Goal: Information Seeking & Learning: Find specific fact

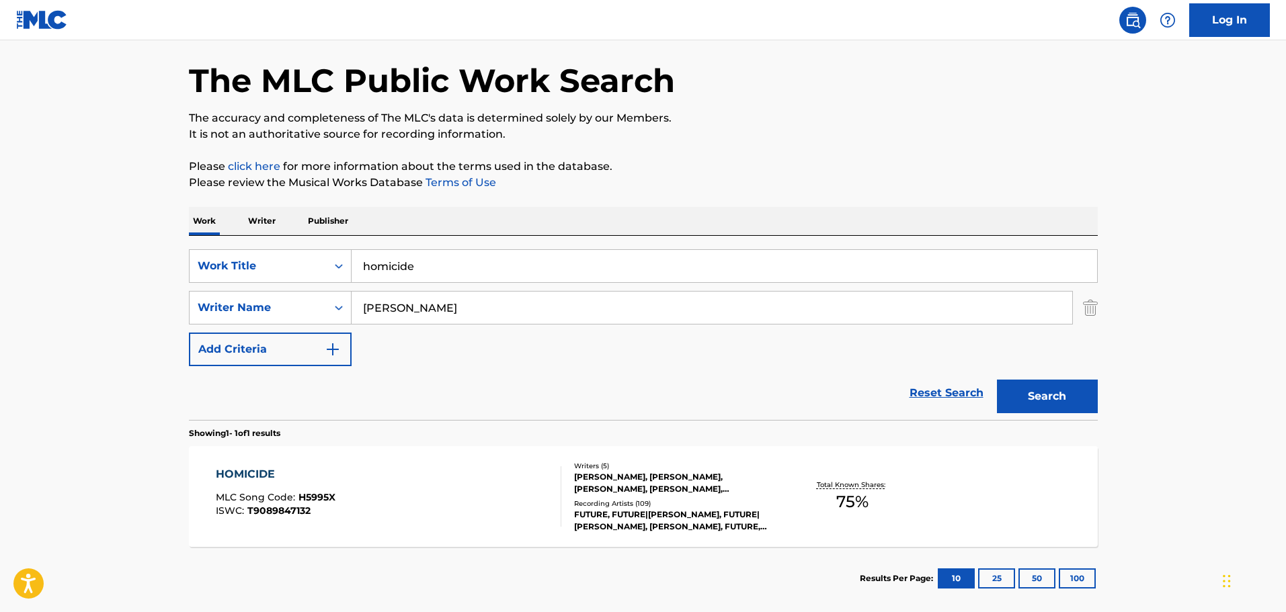
drag, startPoint x: 0, startPoint y: 0, endPoint x: 259, endPoint y: 408, distance: 483.5
click at [259, 466] on div "HOMICIDE" at bounding box center [276, 474] width 120 height 16
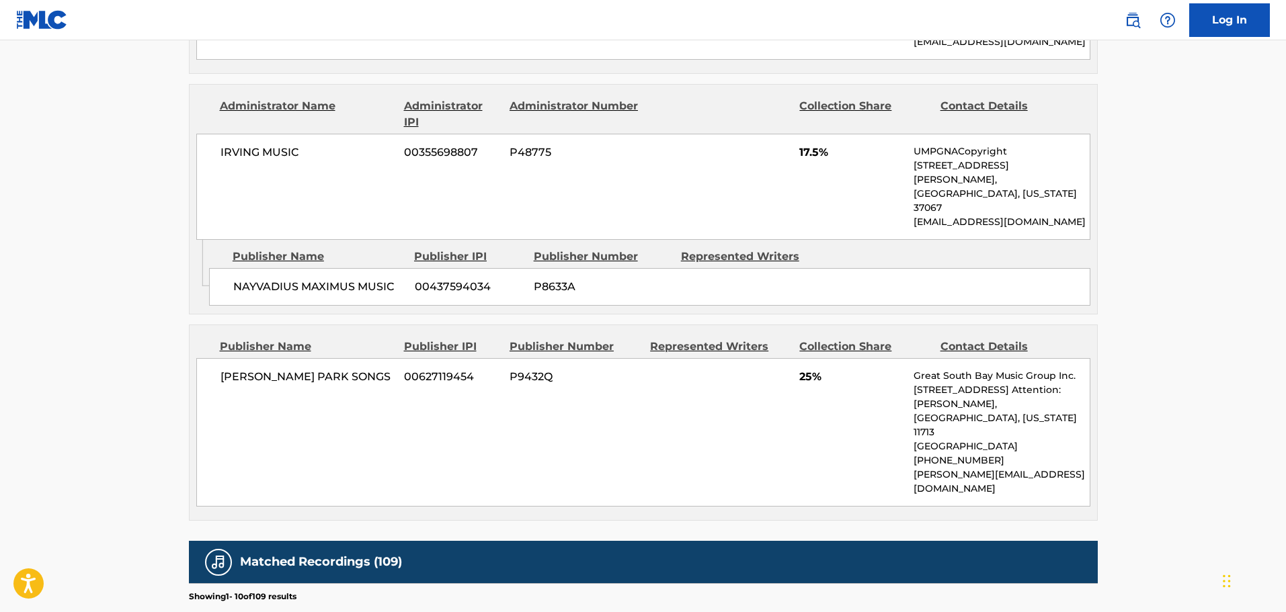
scroll to position [807, 0]
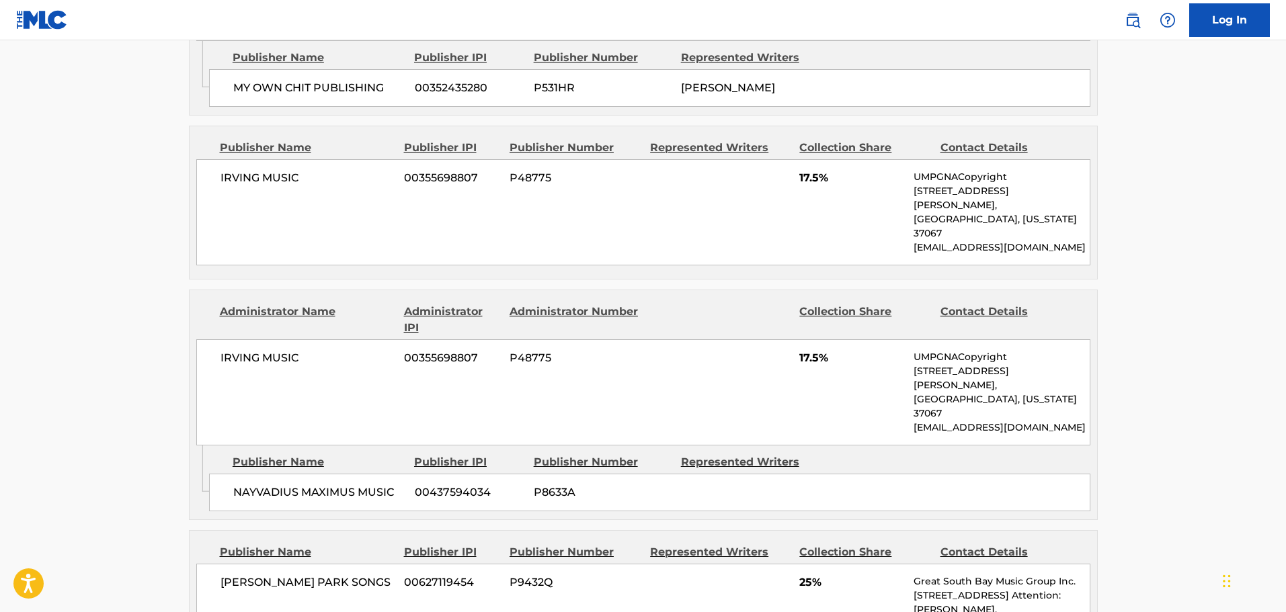
scroll to position [119, 0]
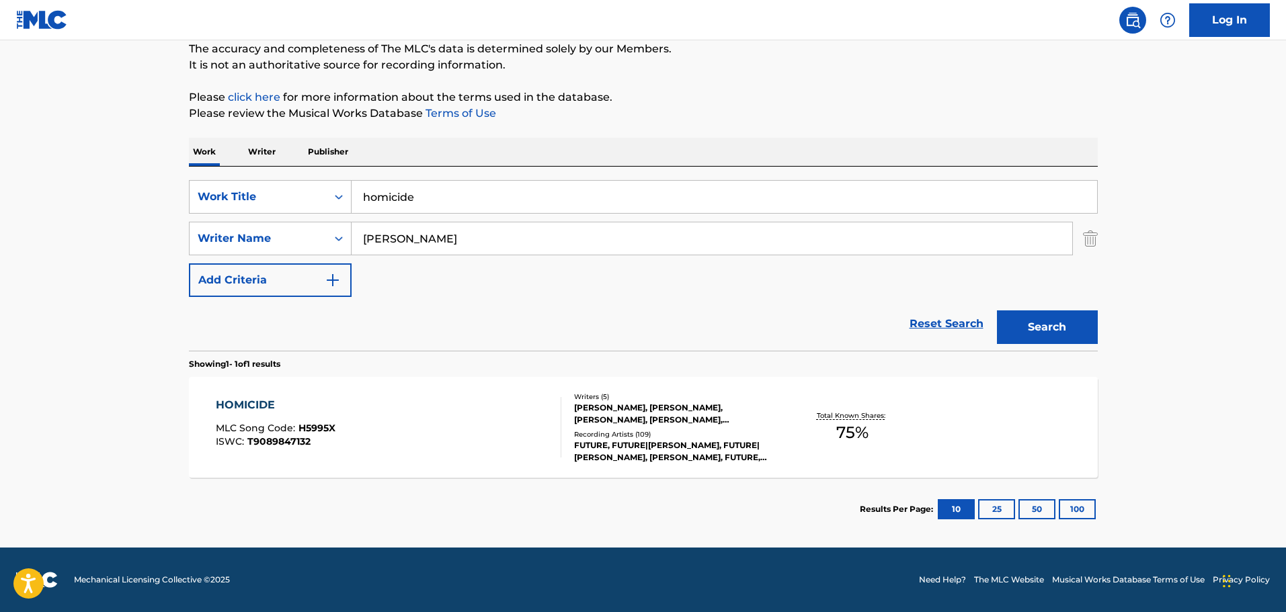
click at [253, 403] on div "HOMICIDE" at bounding box center [276, 405] width 120 height 16
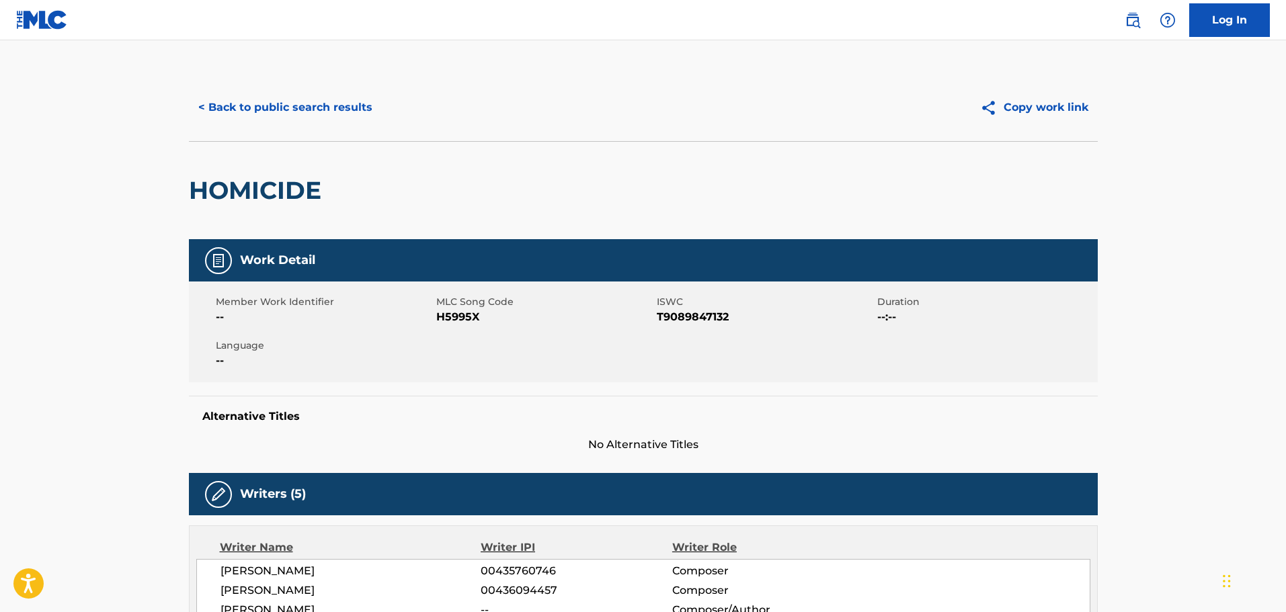
click at [339, 109] on button "< Back to public search results" at bounding box center [285, 108] width 193 height 34
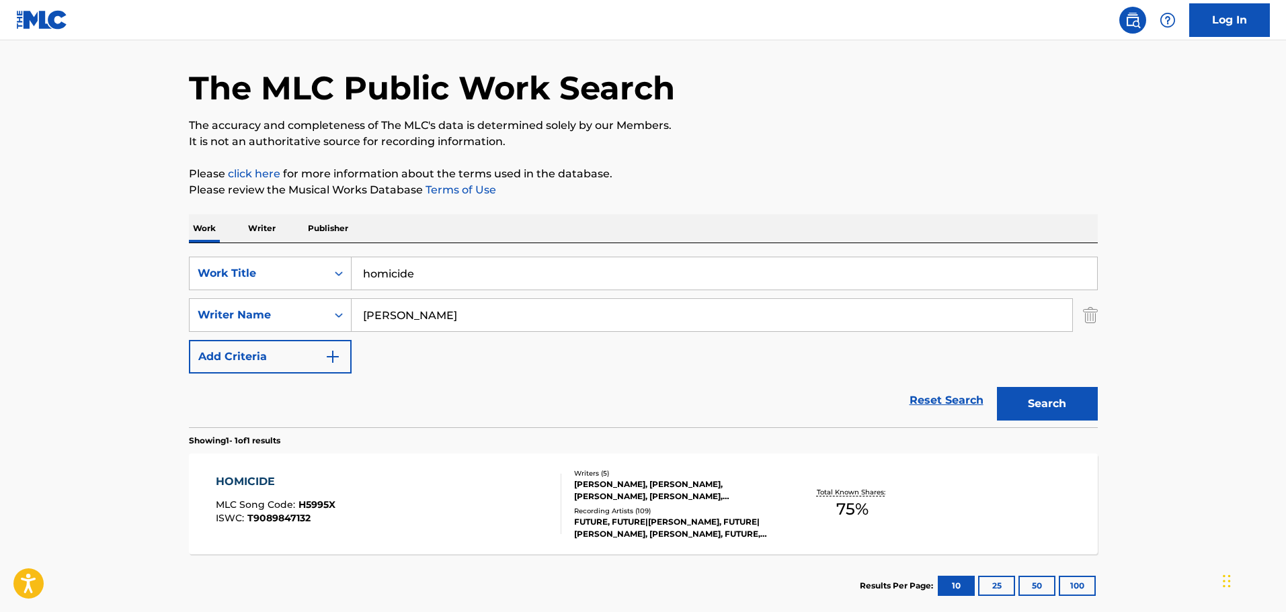
click at [483, 268] on input "homicide" at bounding box center [724, 273] width 745 height 32
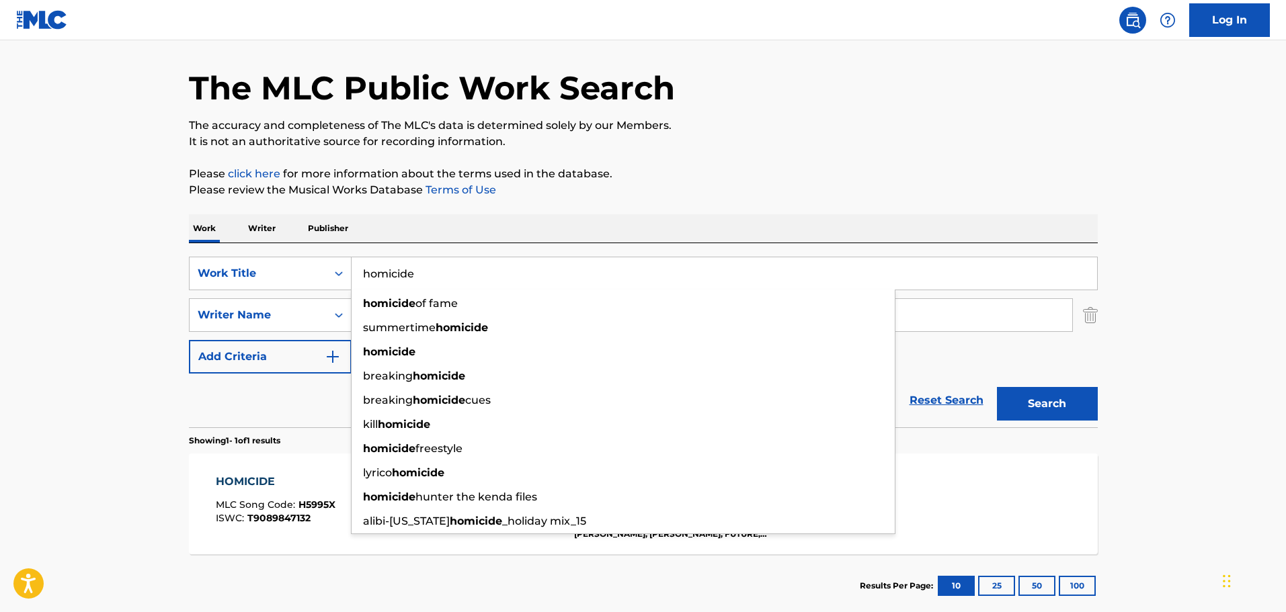
click at [483, 268] on input "homicide" at bounding box center [724, 273] width 745 height 32
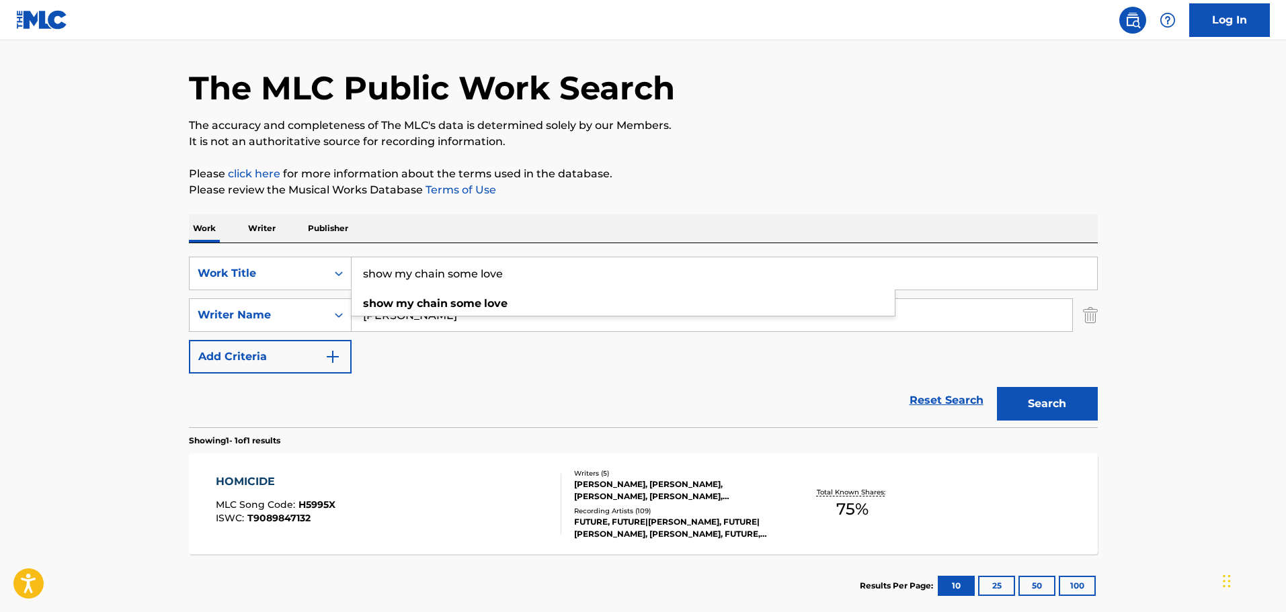
type input "show my chain some love"
click at [997, 387] on button "Search" at bounding box center [1047, 404] width 101 height 34
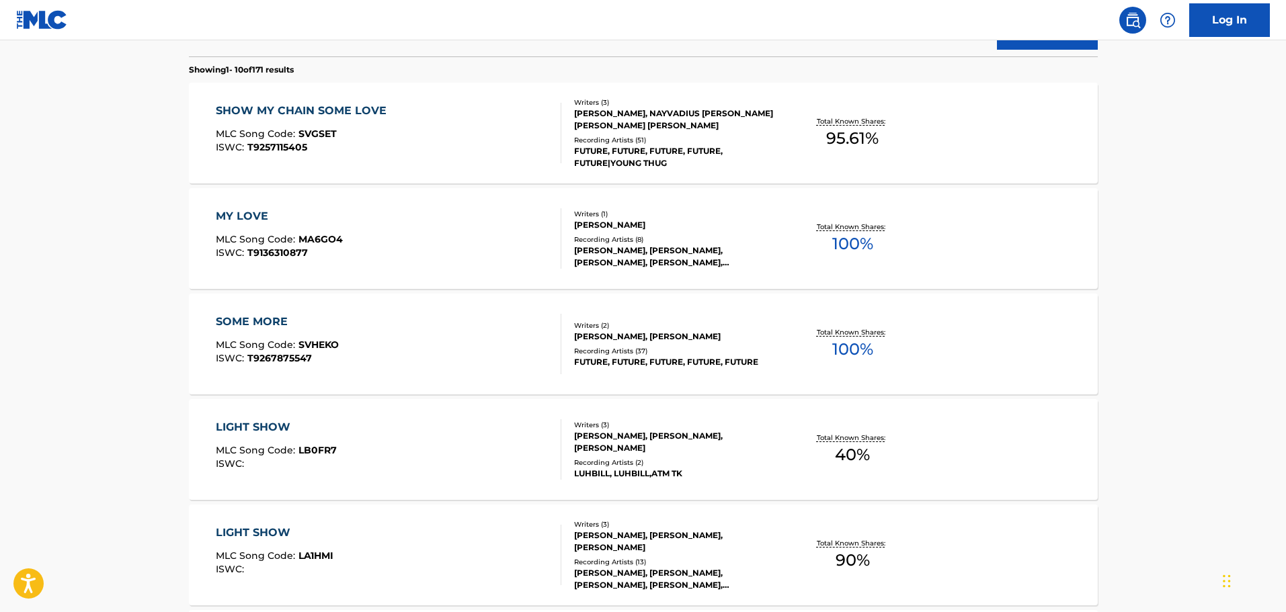
scroll to position [244, 0]
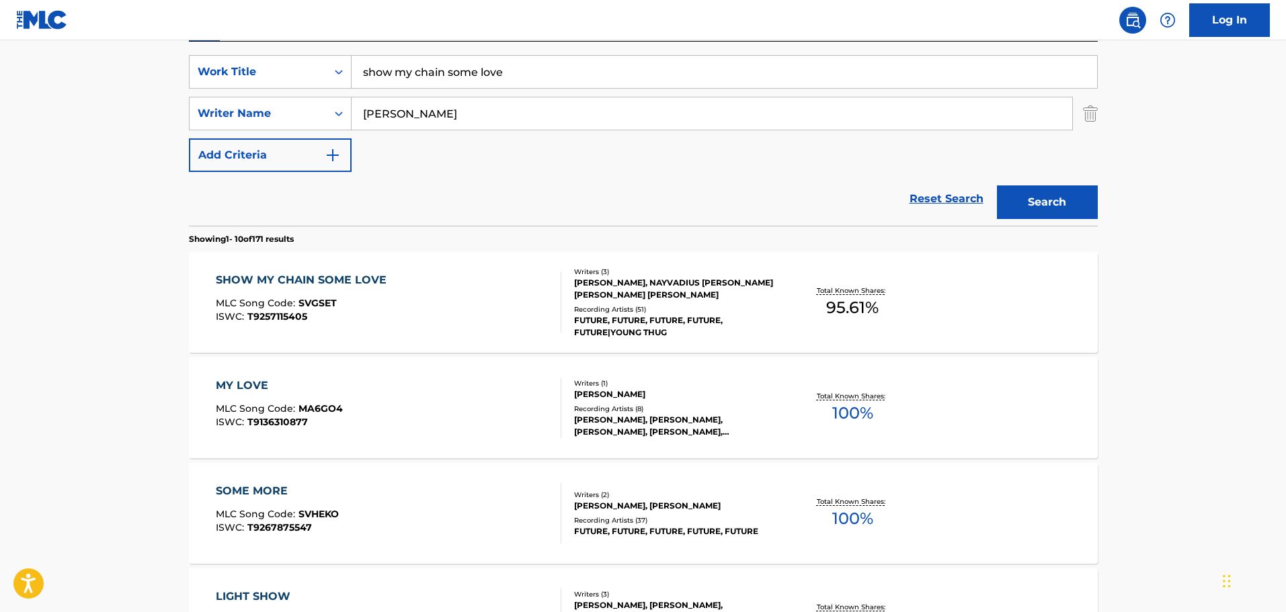
click at [312, 277] on div "SHOW MY CHAIN SOME LOVE" at bounding box center [304, 280] width 177 height 16
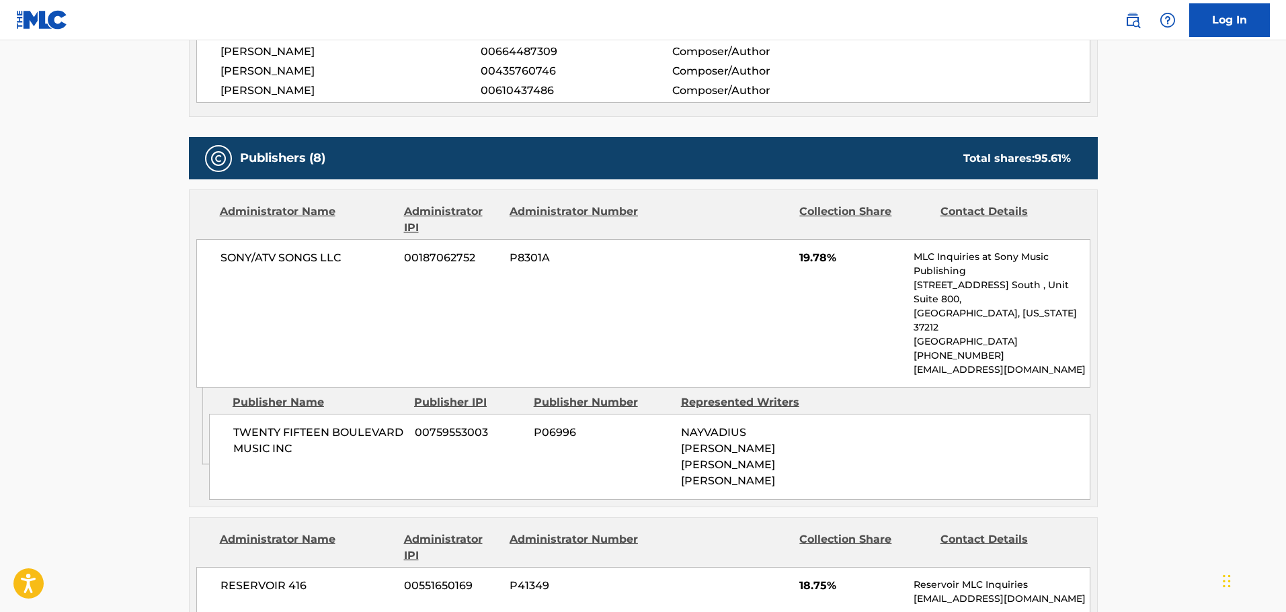
scroll to position [807, 0]
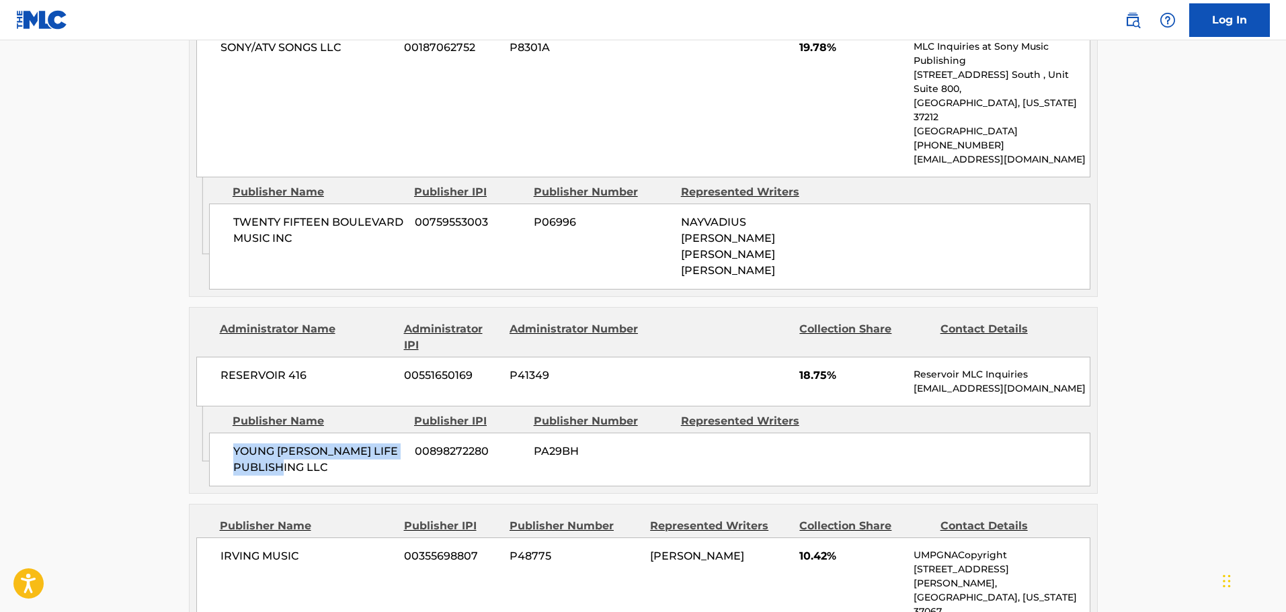
drag, startPoint x: 290, startPoint y: 411, endPoint x: 380, endPoint y: 436, distance: 94.3
click at [380, 436] on div "YOUNG [PERSON_NAME] LIFE PUBLISHING LLC 00898272280 PA29BH" at bounding box center [649, 460] width 881 height 54
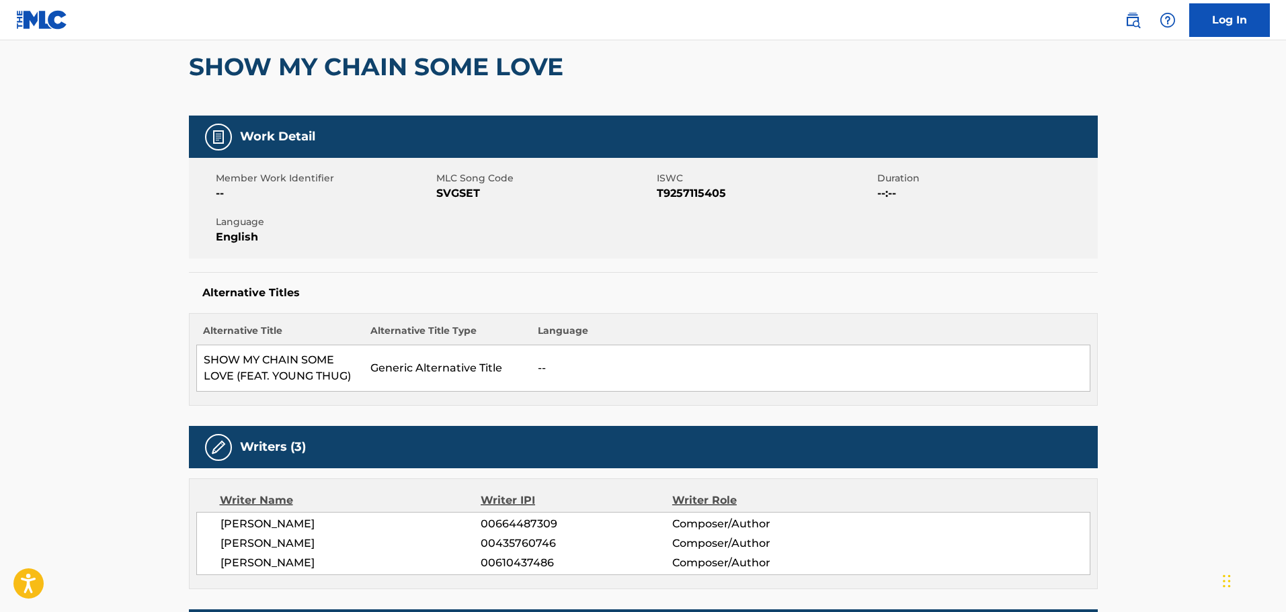
scroll to position [0, 0]
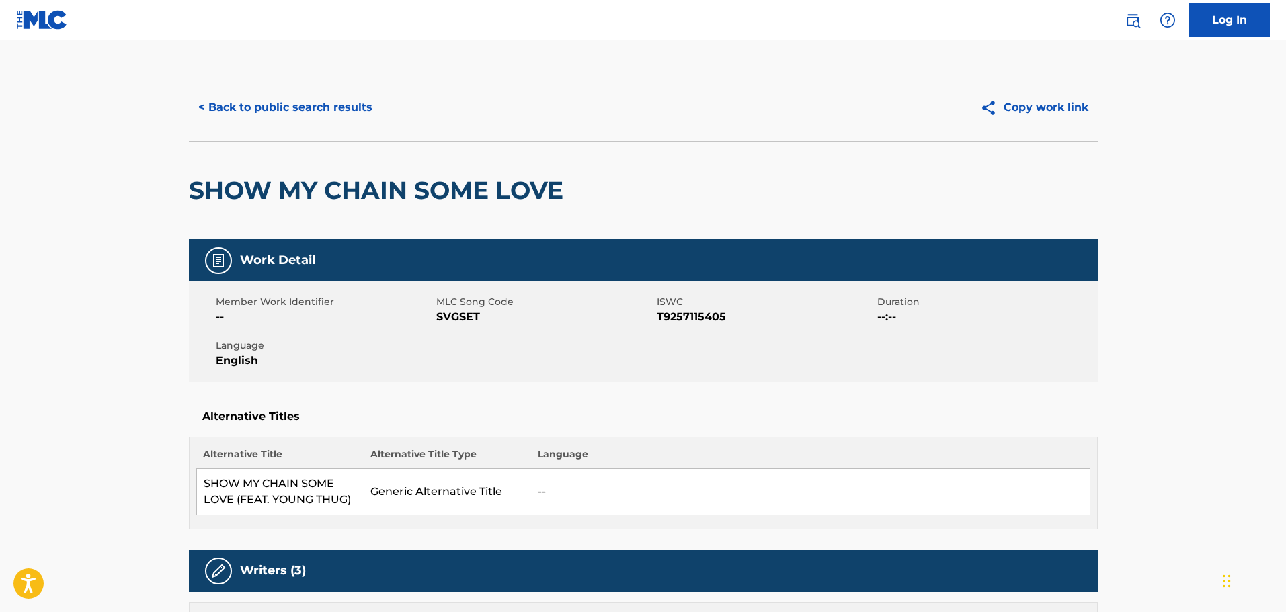
click at [252, 102] on button "< Back to public search results" at bounding box center [285, 108] width 193 height 34
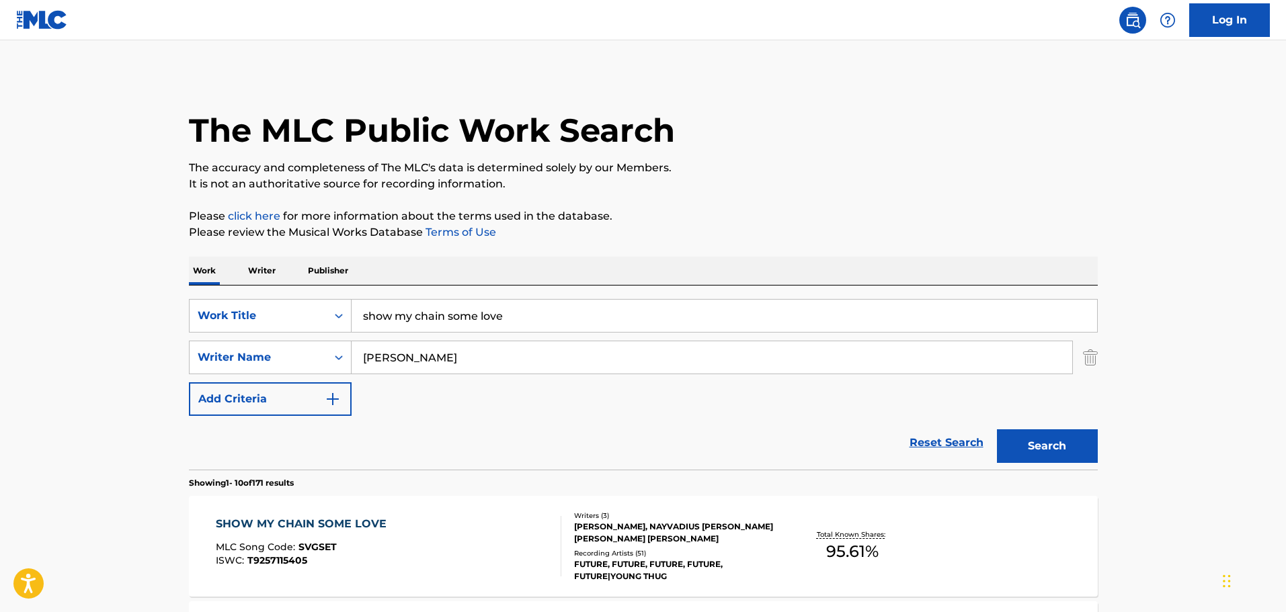
scroll to position [244, 0]
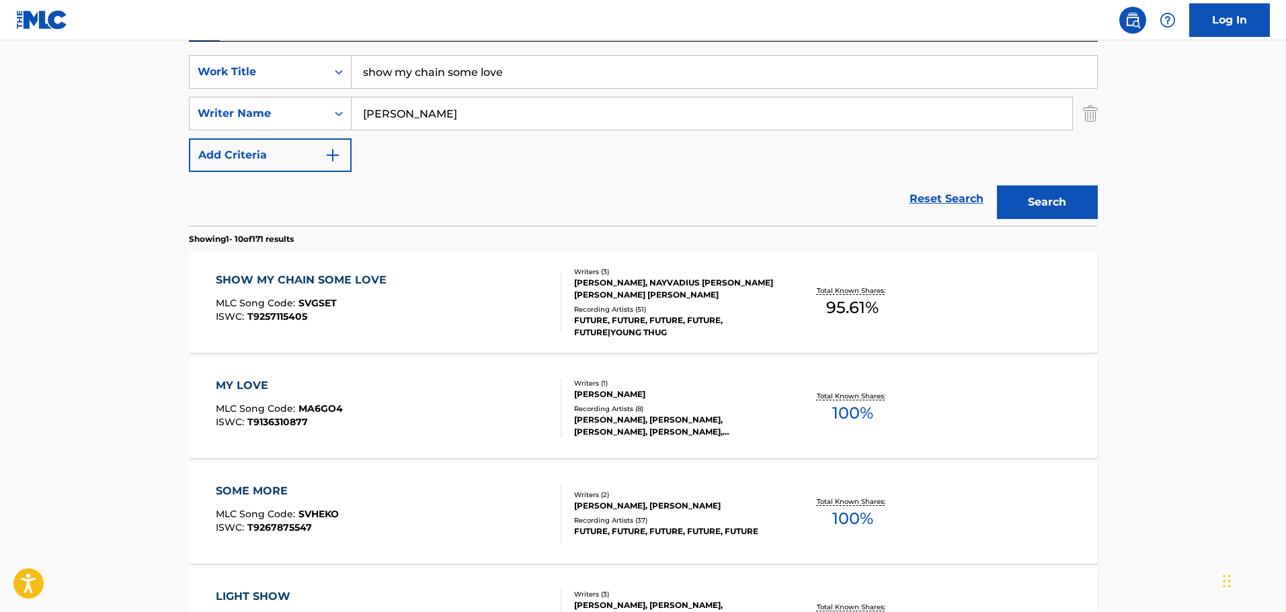
click at [296, 284] on div "SHOW MY CHAIN SOME LOVE" at bounding box center [304, 280] width 177 height 16
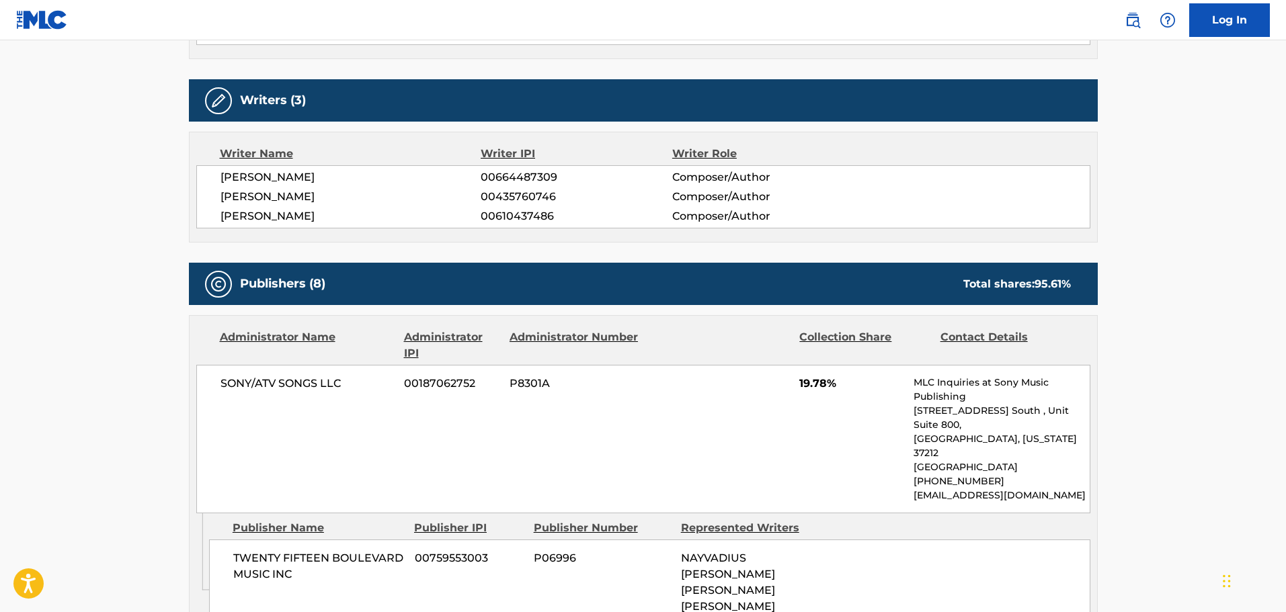
scroll to position [1676, 0]
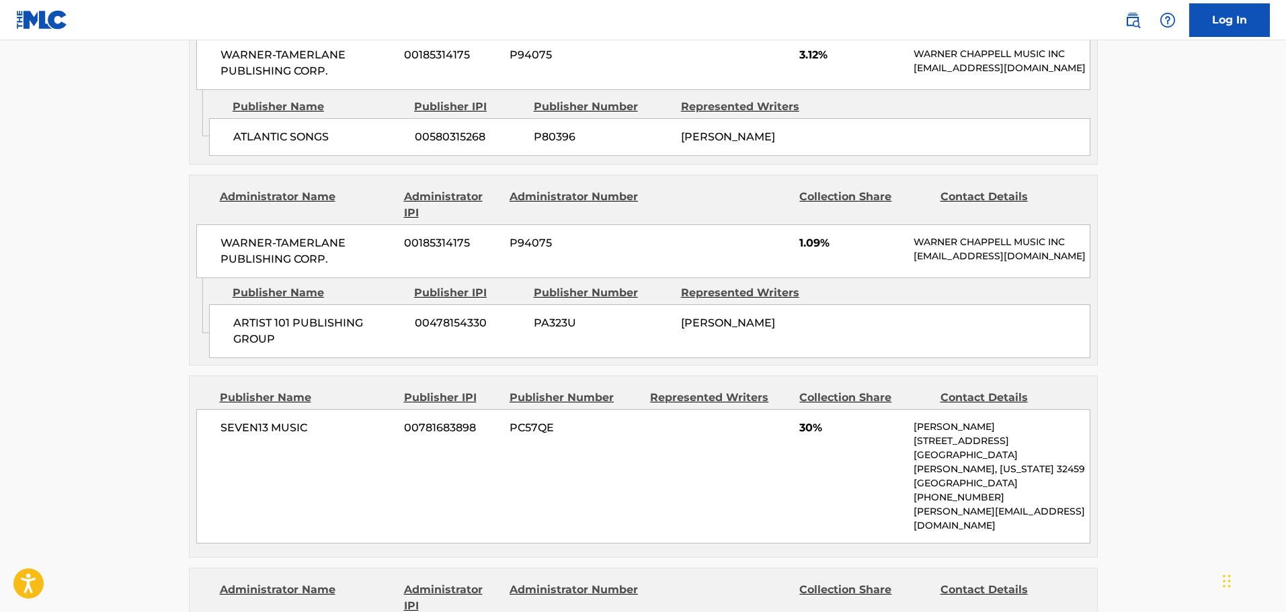
drag, startPoint x: 267, startPoint y: 312, endPoint x: 769, endPoint y: 315, distance: 502.1
click at [769, 315] on div "ARTIST 101 PUBLISHING GROUP 00478154330 PA323U [PERSON_NAME]" at bounding box center [649, 331] width 881 height 54
click at [769, 315] on div "[PERSON_NAME]" at bounding box center [749, 323] width 137 height 16
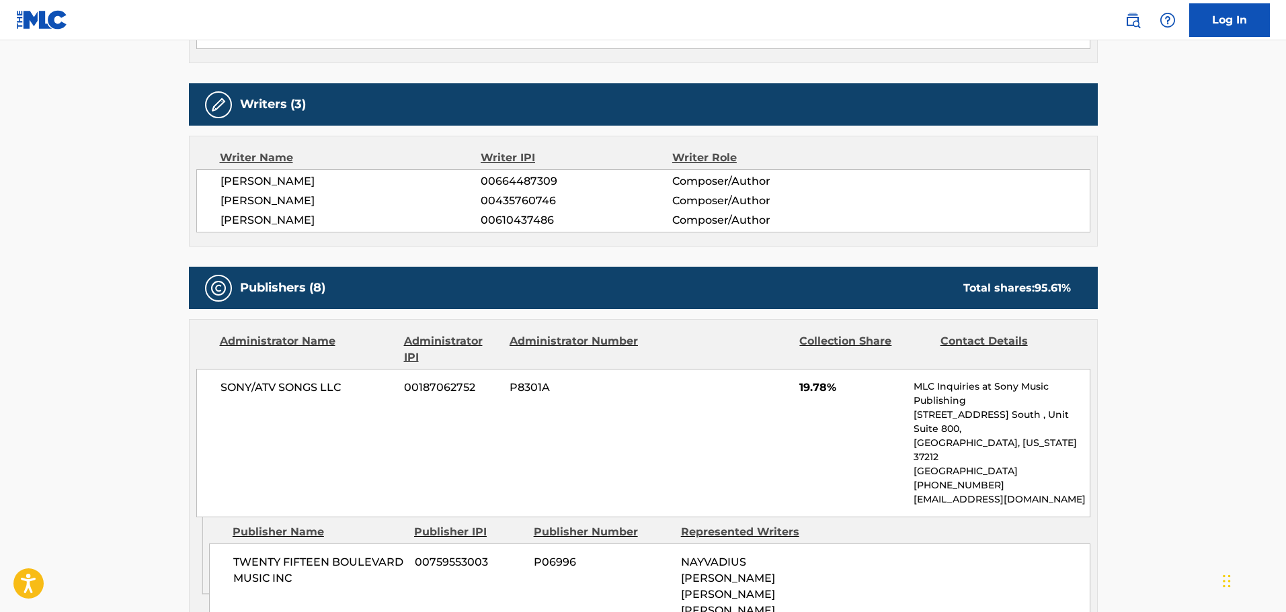
scroll to position [0, 0]
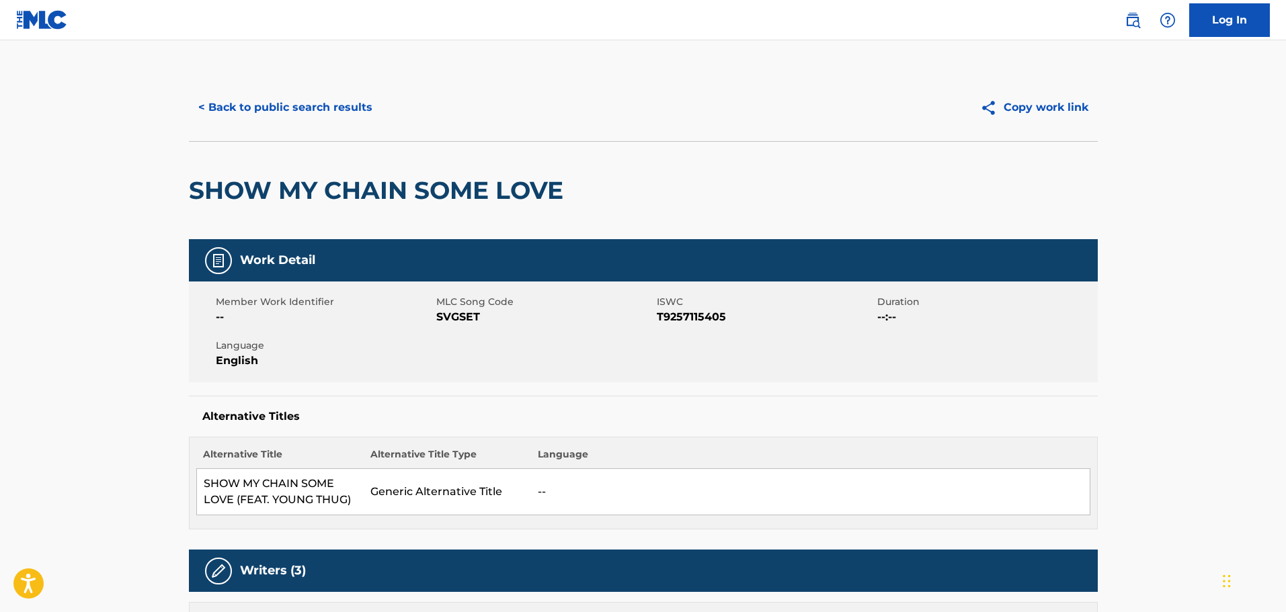
click at [263, 98] on button "< Back to public search results" at bounding box center [285, 108] width 193 height 34
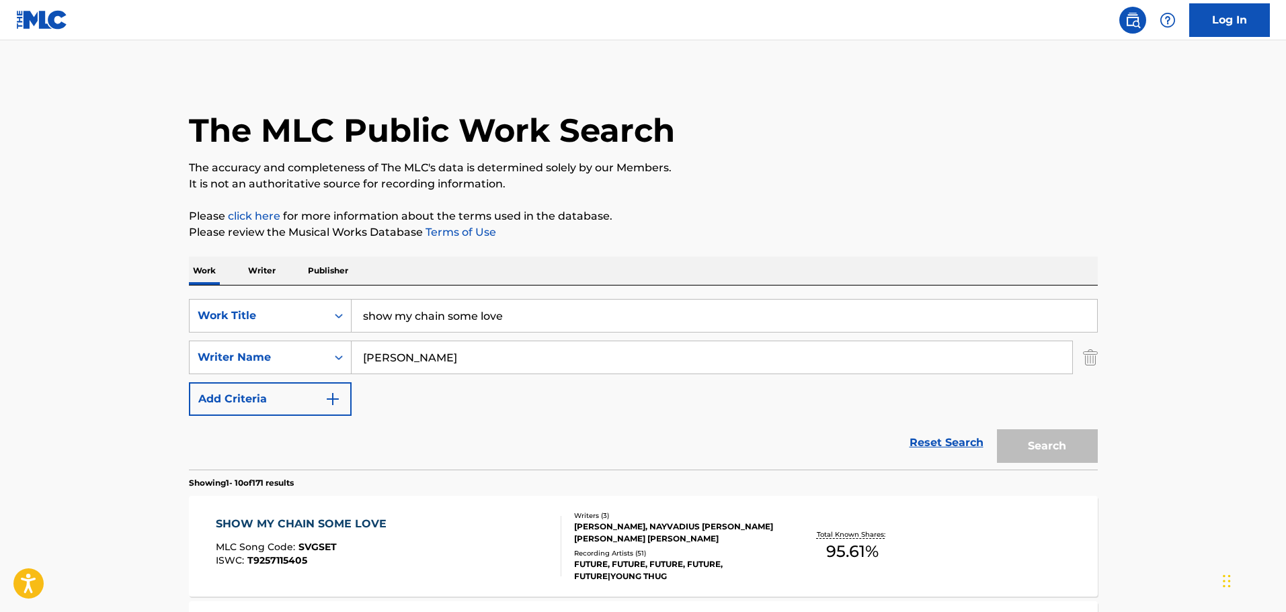
scroll to position [244, 0]
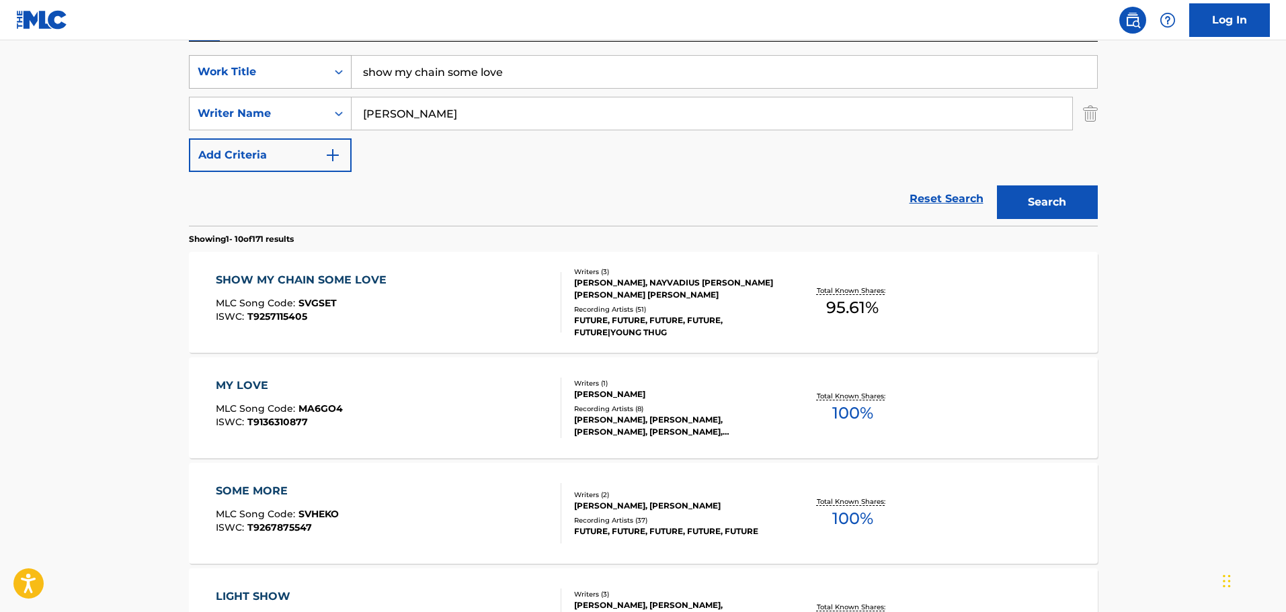
drag, startPoint x: 528, startPoint y: 65, endPoint x: 328, endPoint y: 71, distance: 199.7
click at [327, 71] on div "SearchWithCriteriaea2b74e1-c3e9-40fe-8f59-b844ff748abd Work Title show my chain…" at bounding box center [643, 72] width 909 height 34
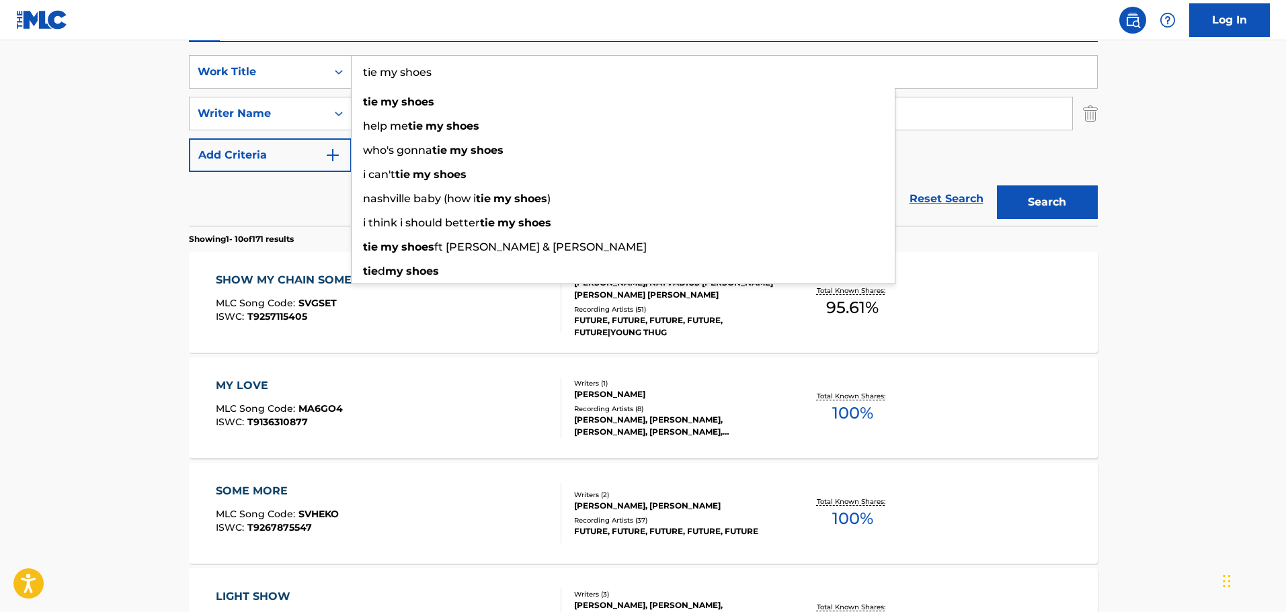
type input "tie my shoes"
click at [997, 185] on button "Search" at bounding box center [1047, 202] width 101 height 34
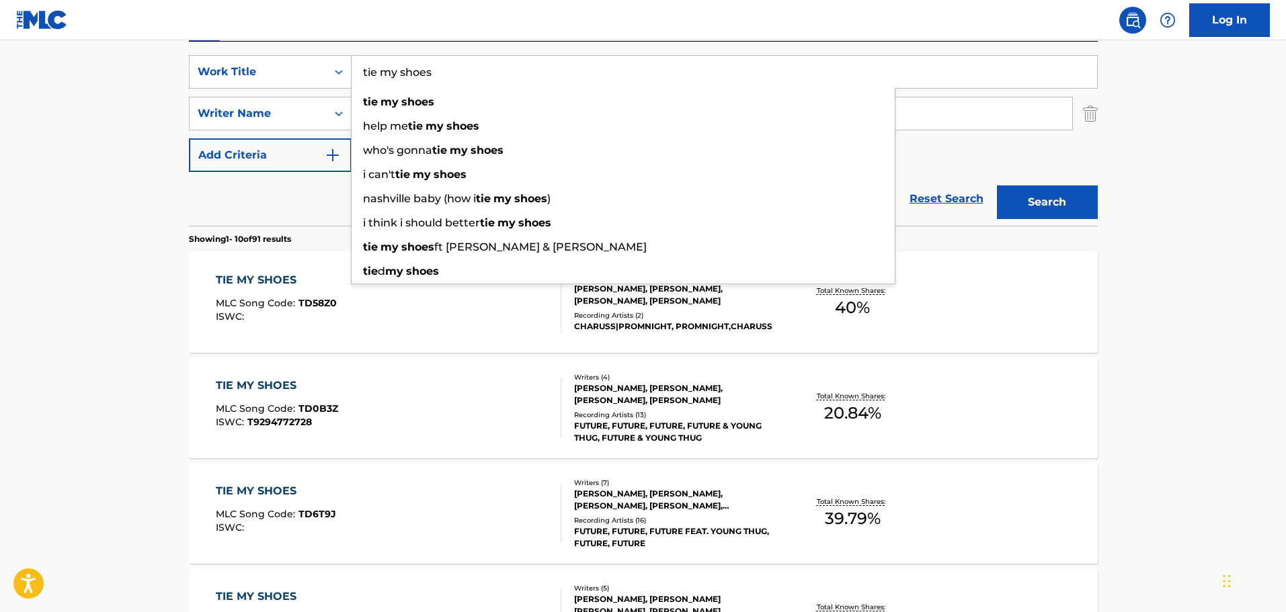
click at [264, 209] on div "Reset Search Search" at bounding box center [643, 199] width 909 height 54
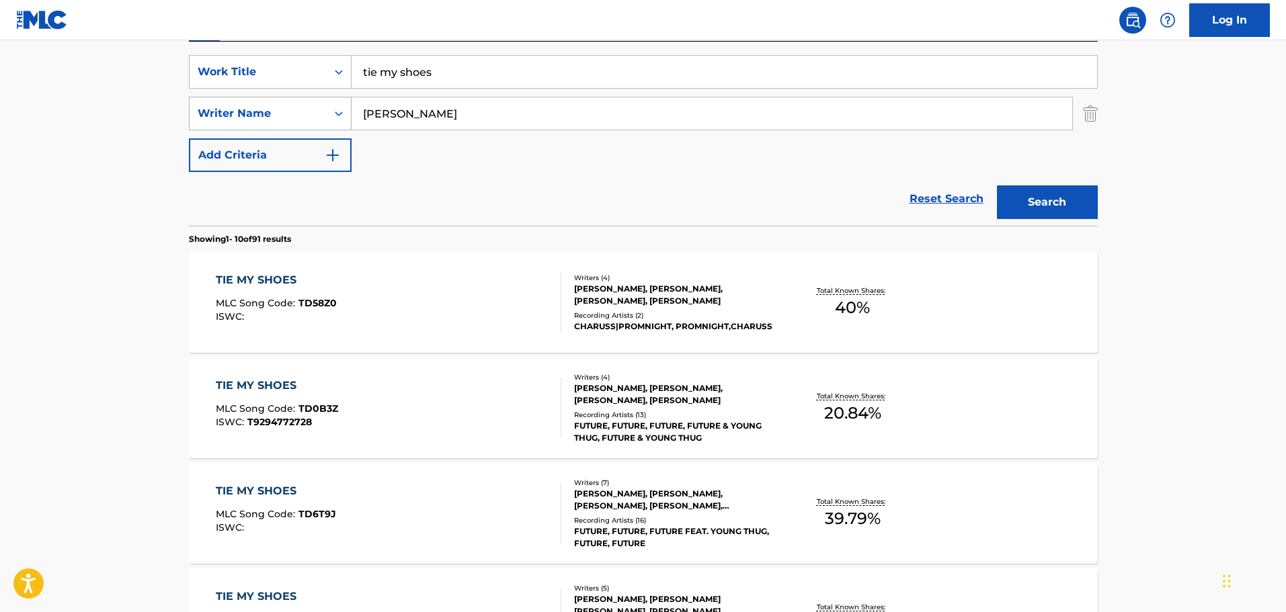
drag, startPoint x: 451, startPoint y: 114, endPoint x: 280, endPoint y: 120, distance: 171.5
click at [280, 120] on div "SearchWithCriteria811a0bd4-60da-4b55-94c7-d078eee88575 Writer Name [PERSON_NAME]" at bounding box center [643, 114] width 909 height 34
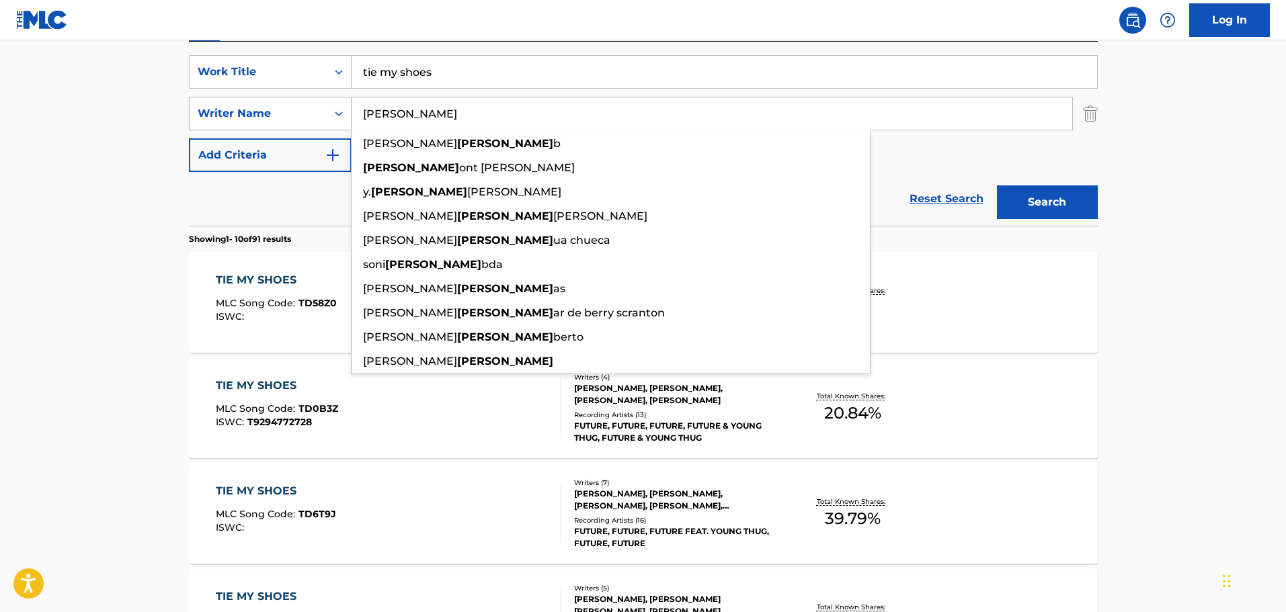
type input "[PERSON_NAME]"
click at [997, 185] on button "Search" at bounding box center [1047, 202] width 101 height 34
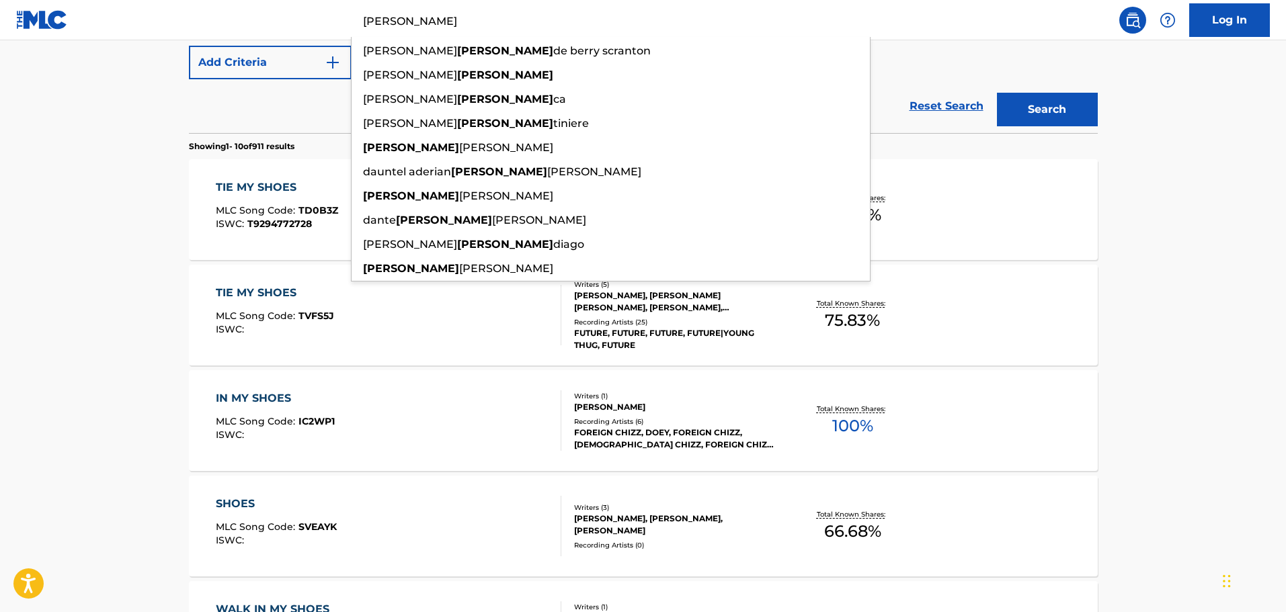
scroll to position [177, 0]
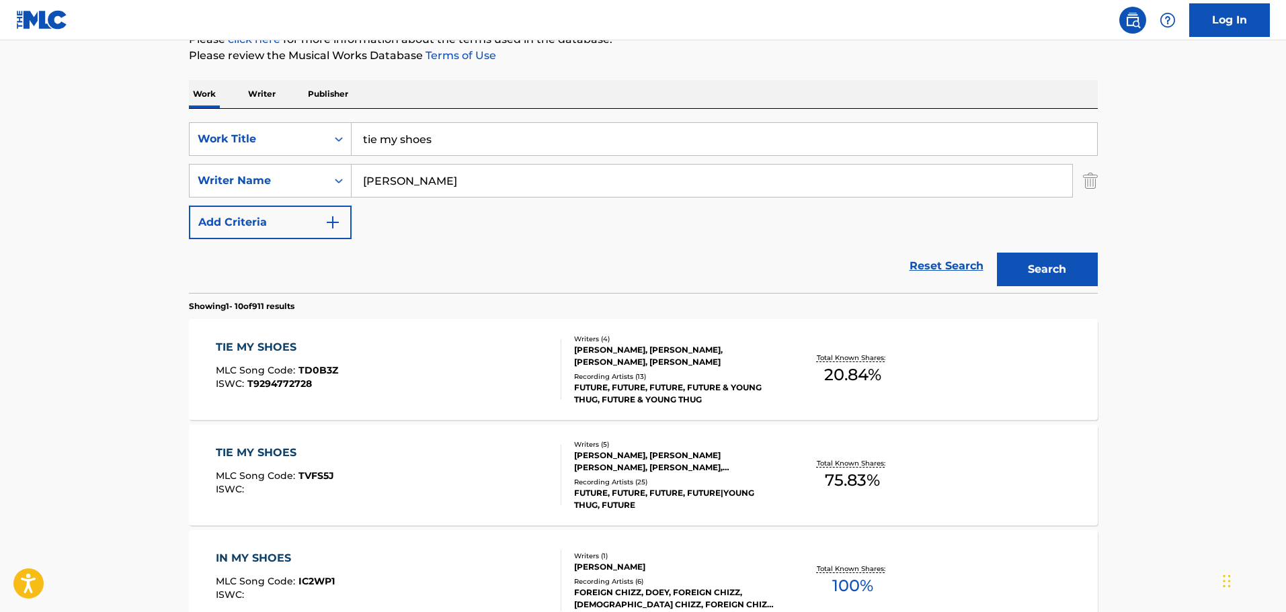
drag, startPoint x: 1052, startPoint y: 268, endPoint x: 938, endPoint y: 310, distance: 121.0
click at [1054, 267] on button "Search" at bounding box center [1047, 270] width 101 height 34
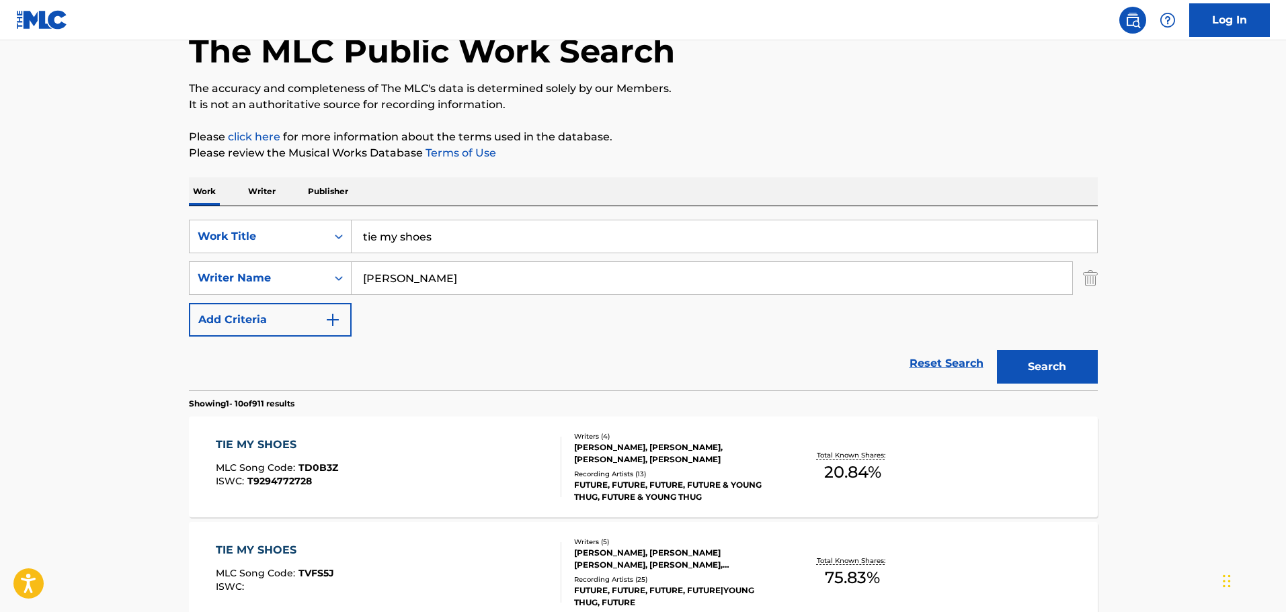
scroll to position [0, 0]
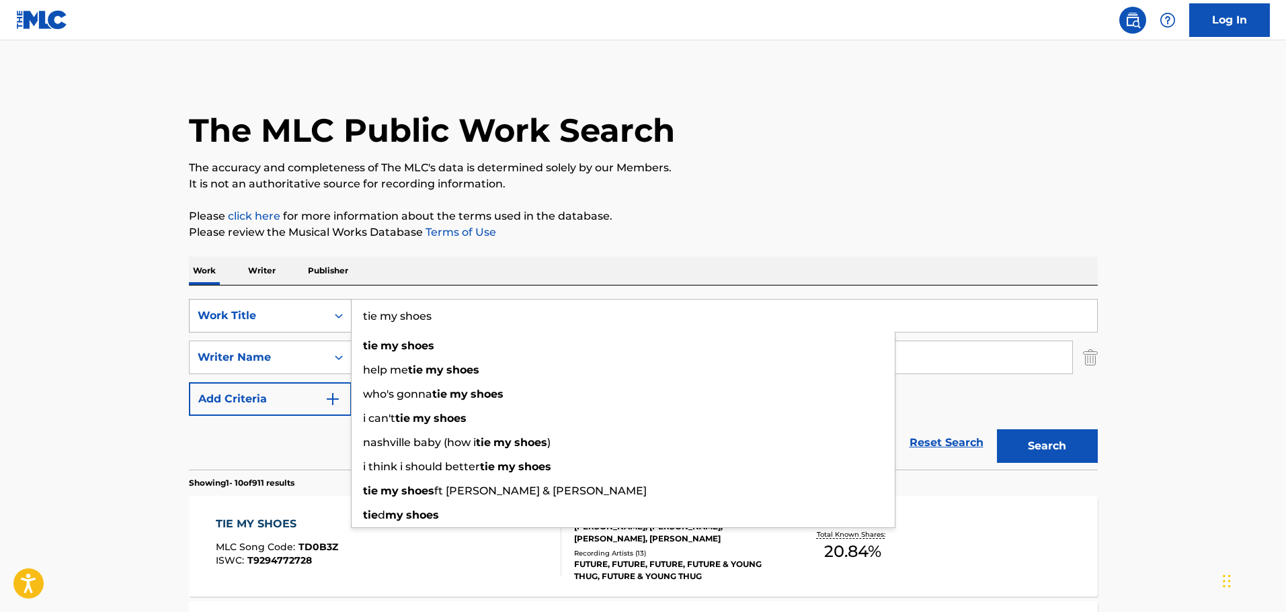
drag, startPoint x: 446, startPoint y: 319, endPoint x: 304, endPoint y: 325, distance: 141.3
click at [304, 325] on div "SearchWithCriteriaea2b74e1-c3e9-40fe-8f59-b844ff748abd Work Title tie my shoes …" at bounding box center [643, 316] width 909 height 34
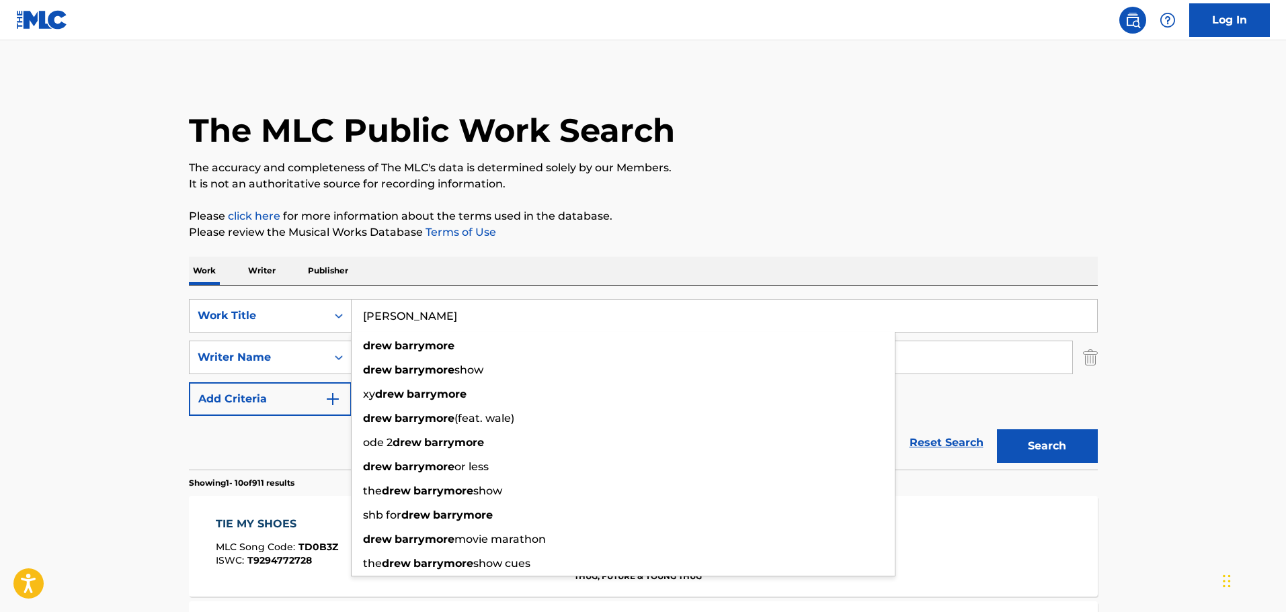
type input "[PERSON_NAME]"
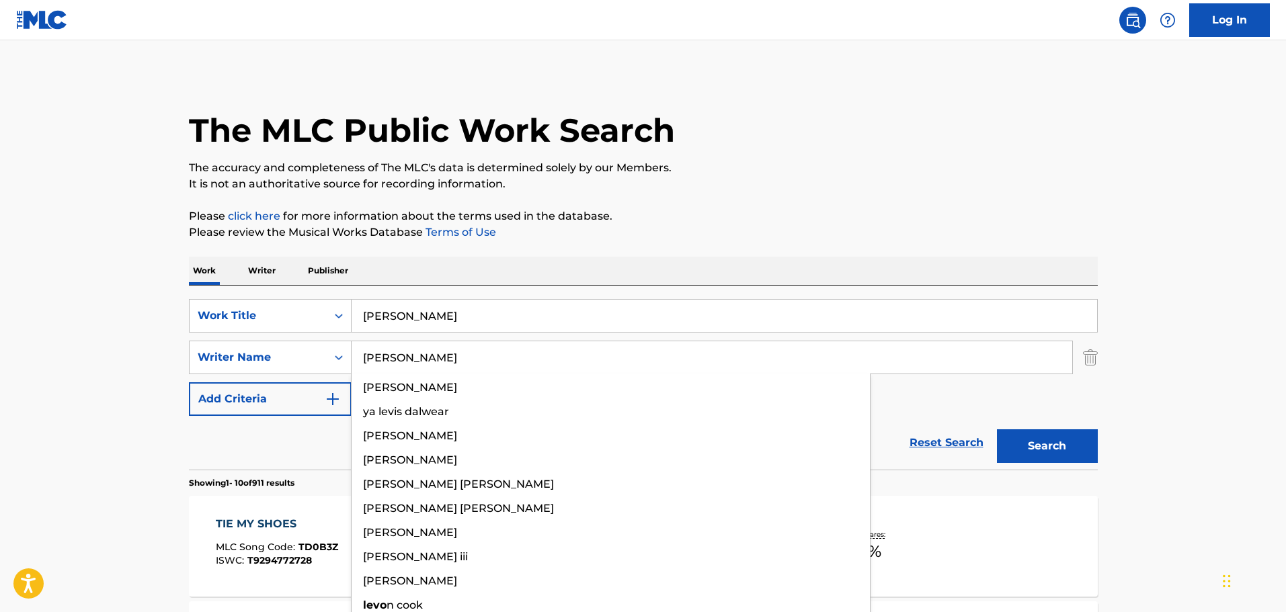
click at [997, 429] on button "Search" at bounding box center [1047, 446] width 101 height 34
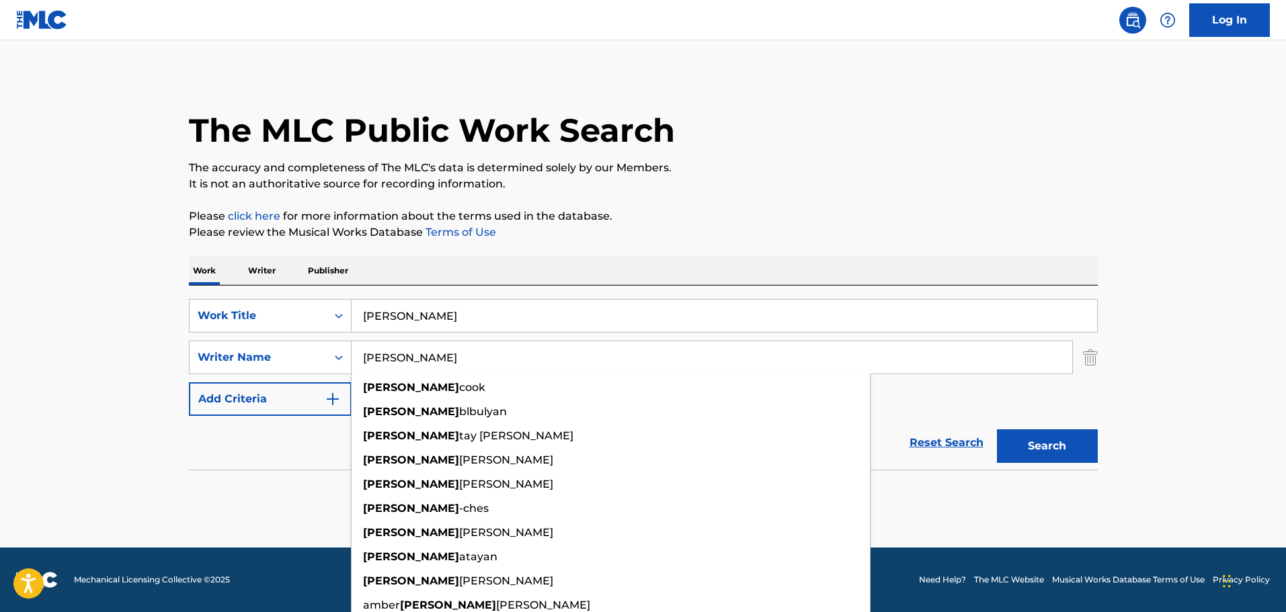
click at [474, 345] on input "[PERSON_NAME]" at bounding box center [712, 357] width 720 height 32
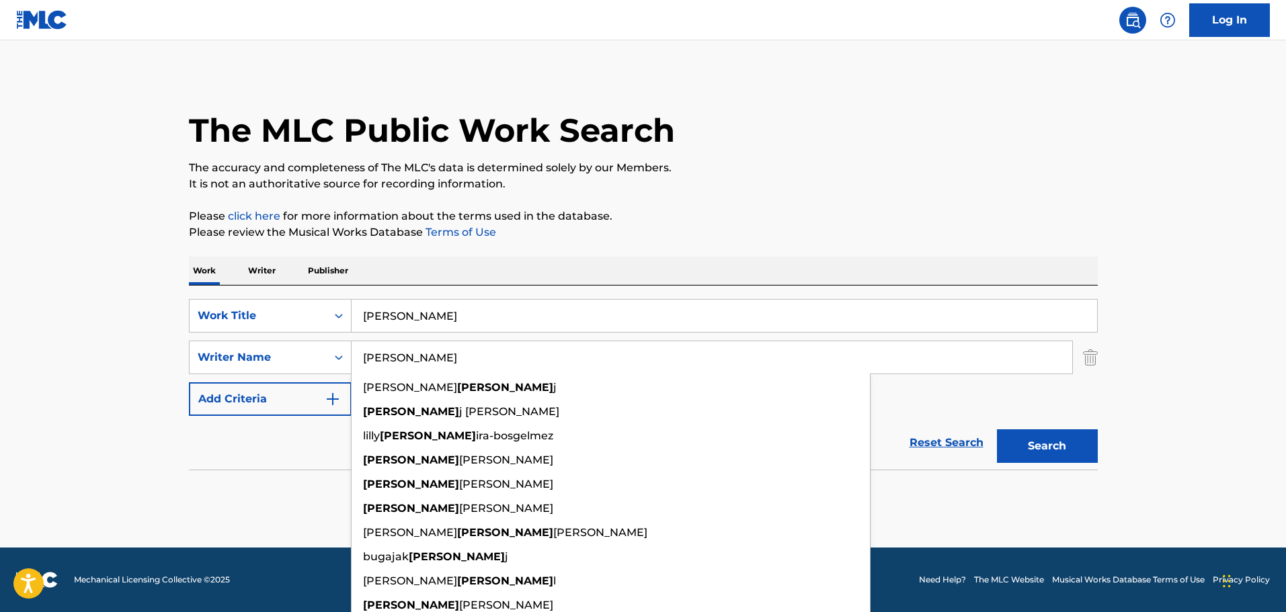
type input "[PERSON_NAME]"
click at [997, 429] on button "Search" at bounding box center [1047, 446] width 101 height 34
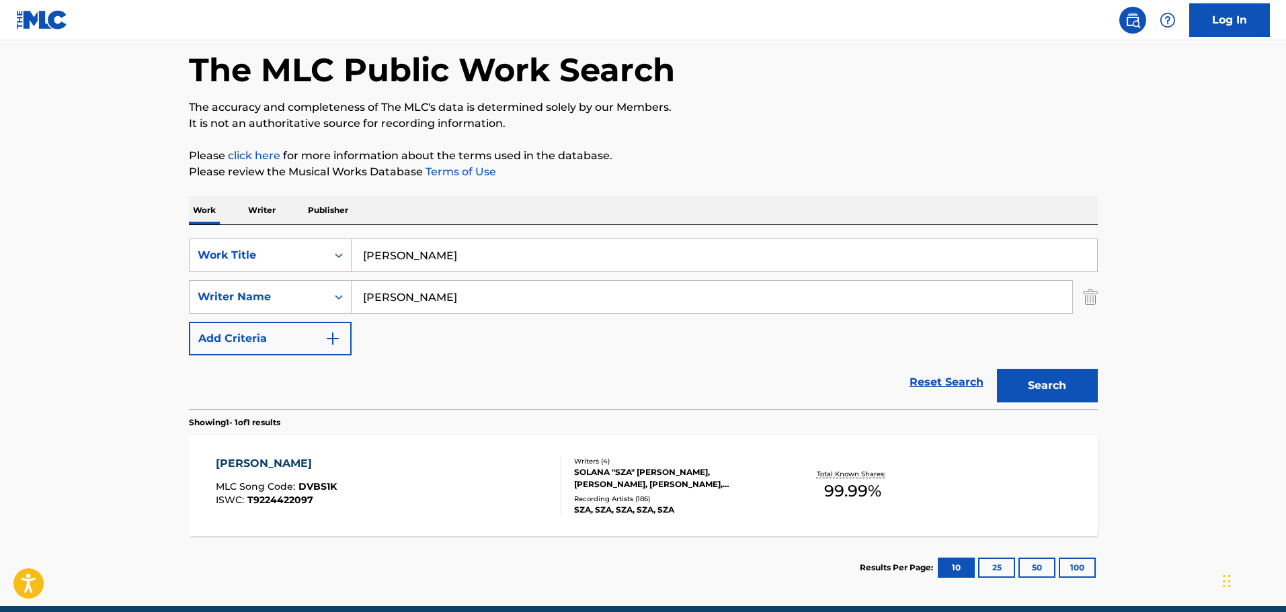
scroll to position [119, 0]
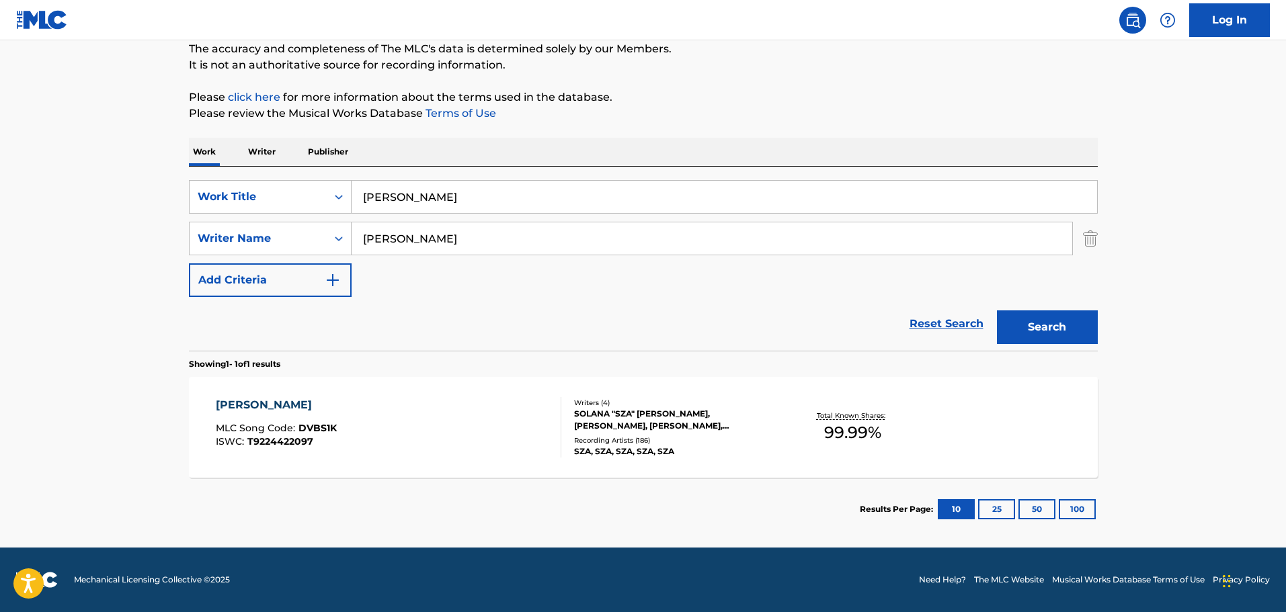
click at [319, 401] on div "[PERSON_NAME]" at bounding box center [276, 405] width 121 height 16
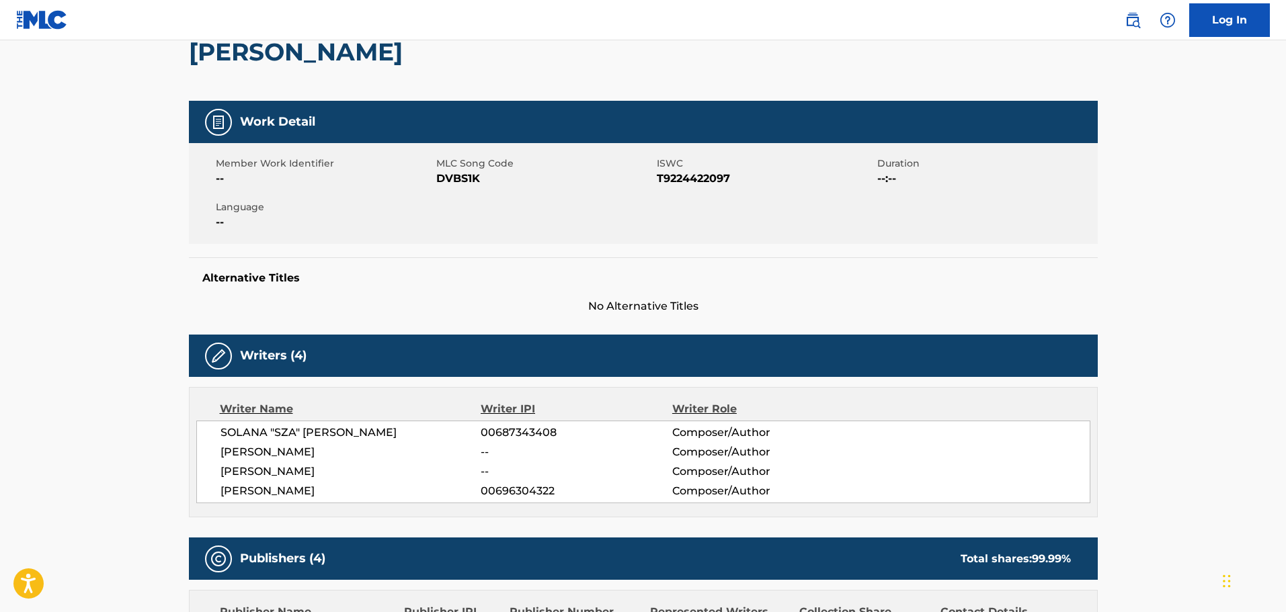
scroll to position [202, 0]
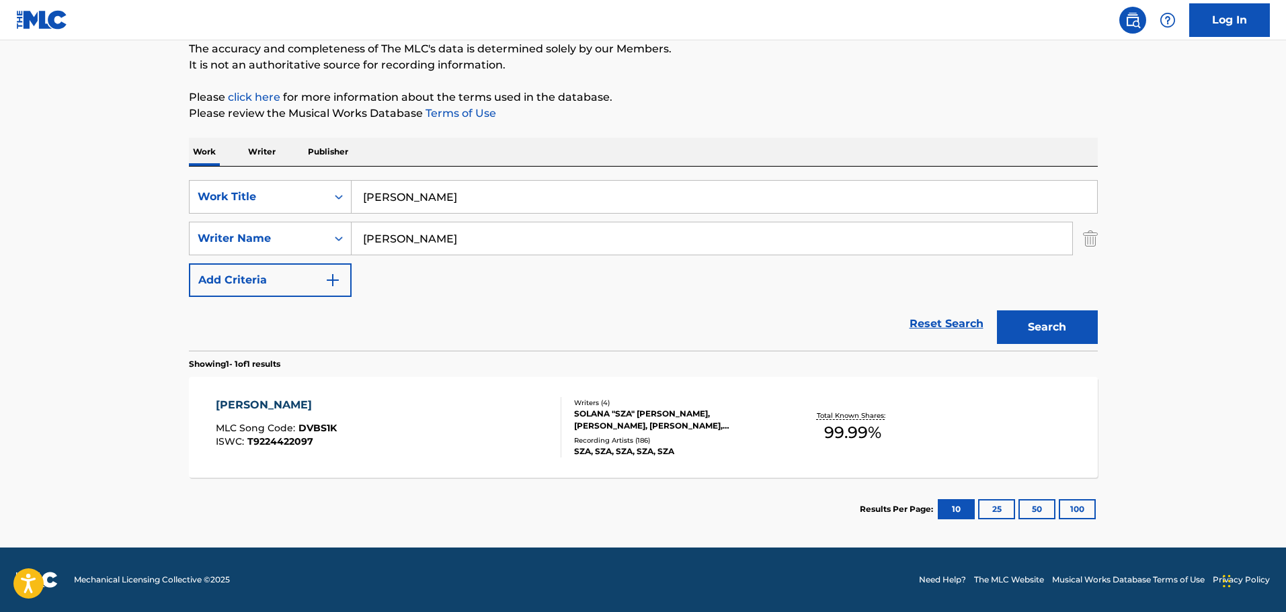
scroll to position [119, 0]
click at [308, 406] on div "[PERSON_NAME]" at bounding box center [276, 405] width 121 height 16
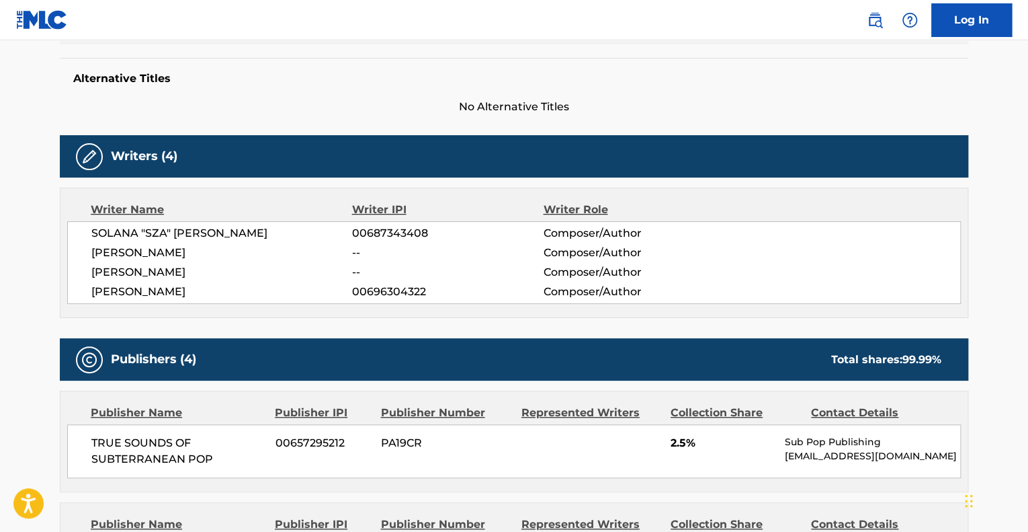
scroll to position [336, 0]
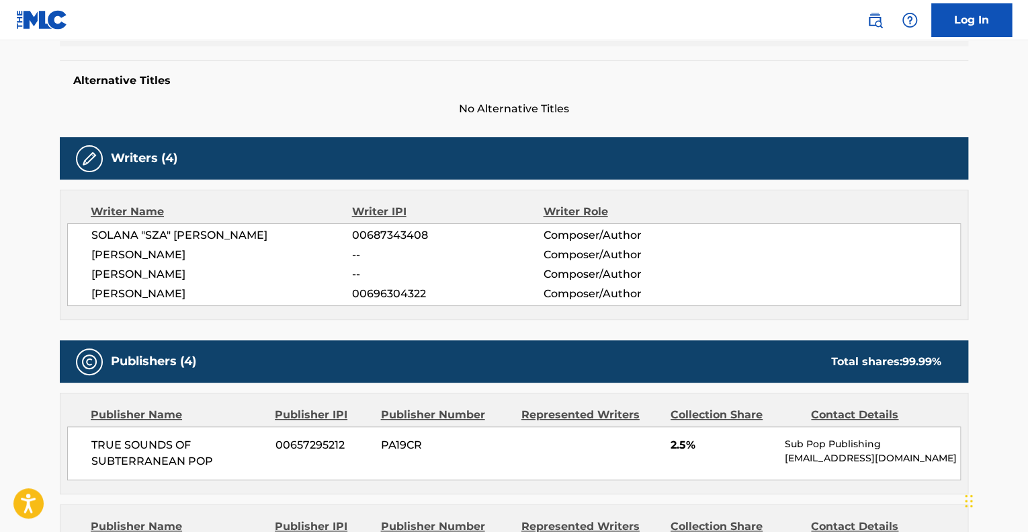
click at [329, 179] on div "Writers (4) Writer Name Writer IPI Writer Role SOLANA "SZA" [PERSON_NAME] 00687…" at bounding box center [514, 228] width 909 height 183
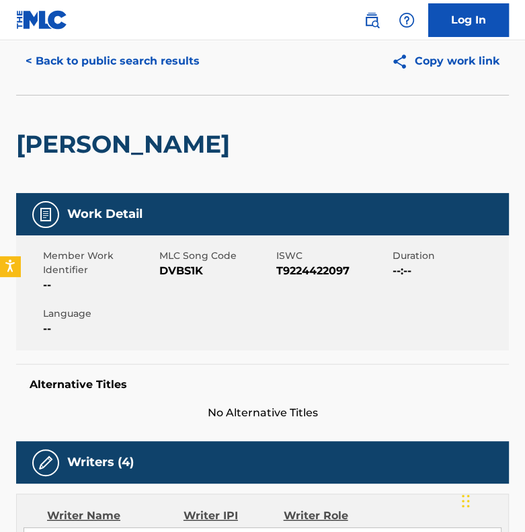
scroll to position [0, 0]
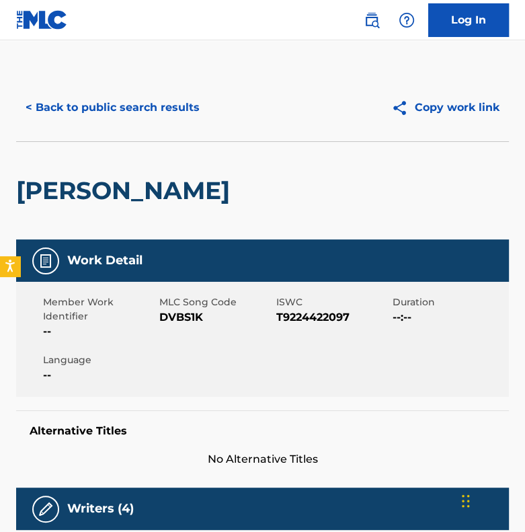
click at [103, 119] on button "< Back to public search results" at bounding box center [112, 108] width 193 height 34
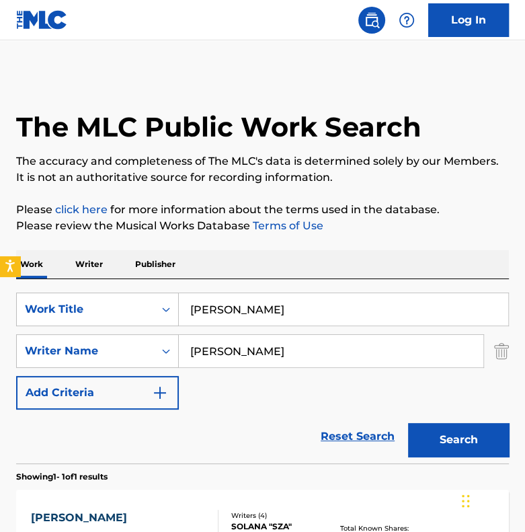
scroll to position [116, 0]
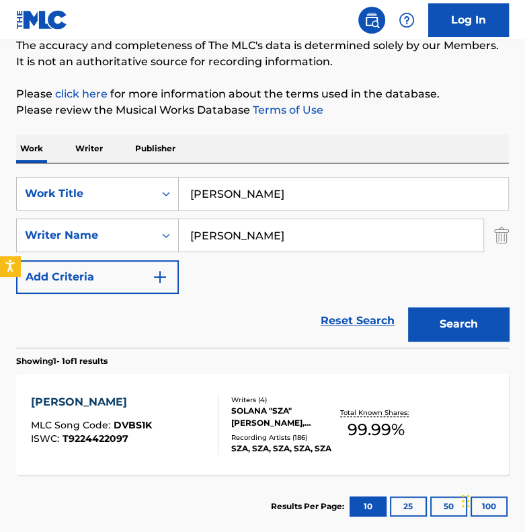
click at [257, 192] on input "[PERSON_NAME]" at bounding box center [343, 193] width 329 height 32
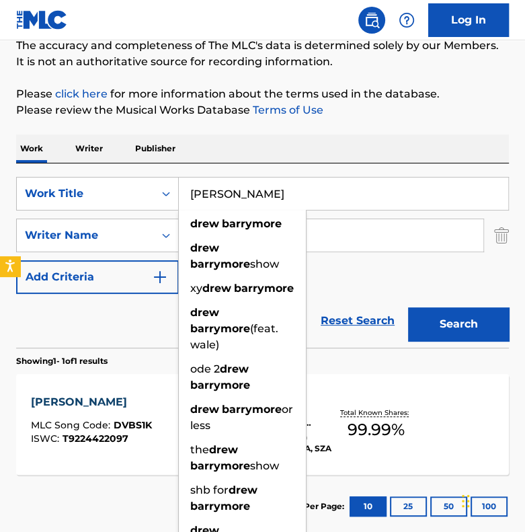
click at [257, 192] on input "[PERSON_NAME]" at bounding box center [343, 193] width 329 height 32
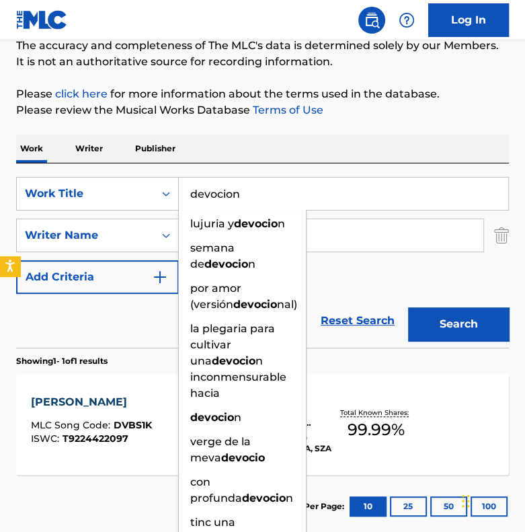
type input "devocion"
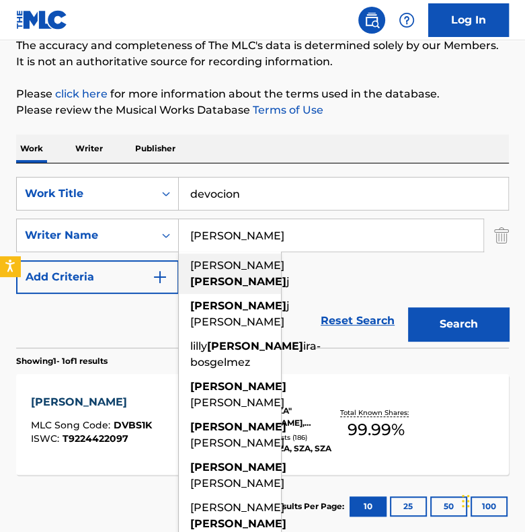
paste input "CERATI"
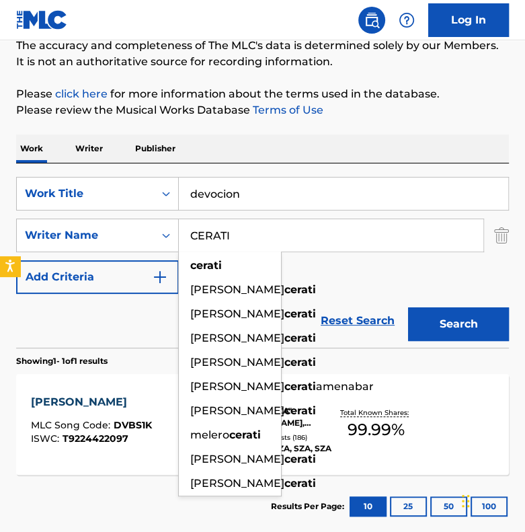
type input "CERATI"
click at [469, 321] on button "Search" at bounding box center [458, 324] width 101 height 34
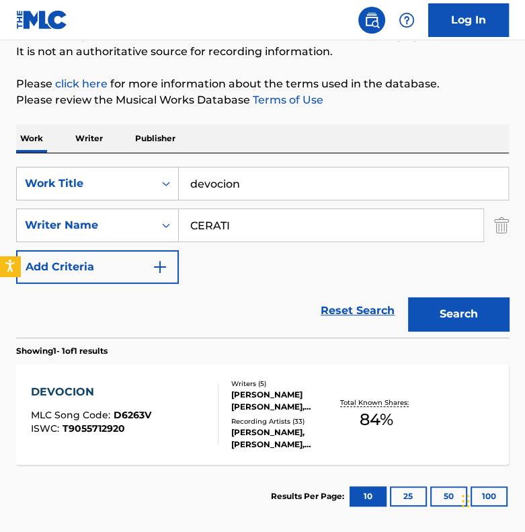
scroll to position [192, 0]
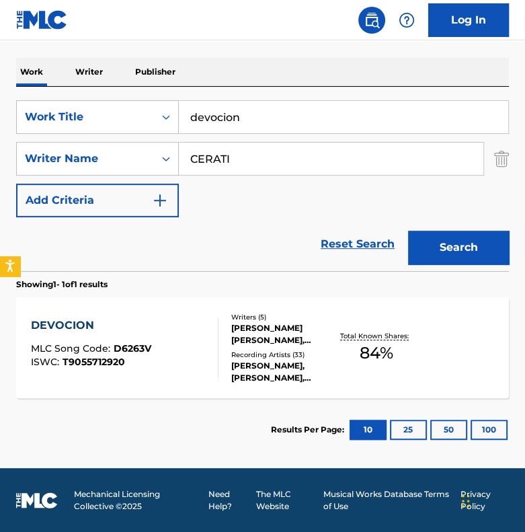
click at [81, 317] on div "DEVOCION" at bounding box center [91, 325] width 120 height 16
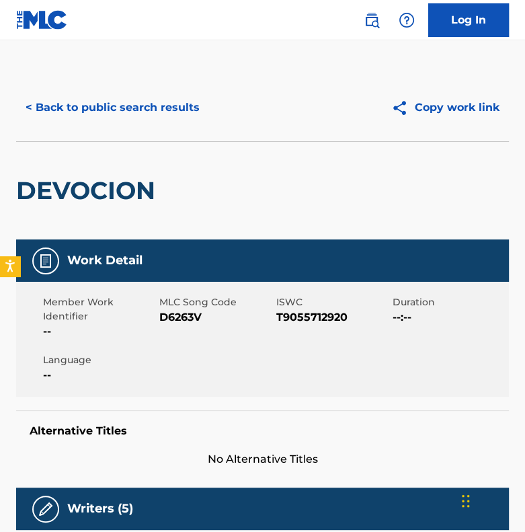
click at [154, 110] on button "< Back to public search results" at bounding box center [112, 108] width 193 height 34
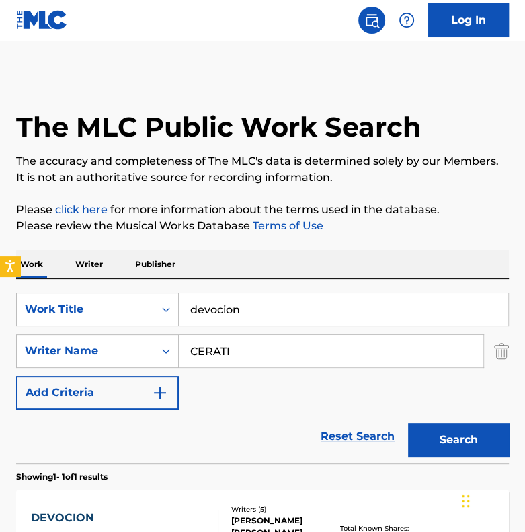
scroll to position [116, 0]
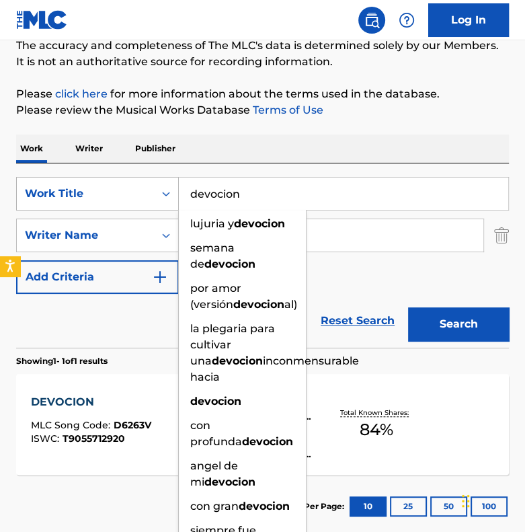
drag, startPoint x: 265, startPoint y: 191, endPoint x: 104, endPoint y: 190, distance: 162.0
click at [104, 190] on div "SearchWithCriteriaea2b74e1-c3e9-40fe-8f59-b844ff748abd Work Title devocion luju…" at bounding box center [262, 194] width 493 height 34
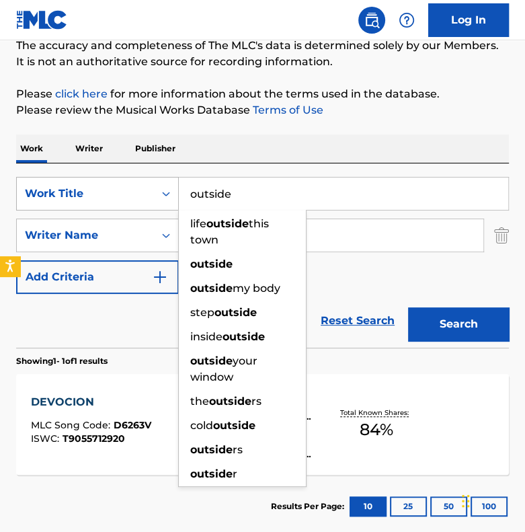
type input "outside"
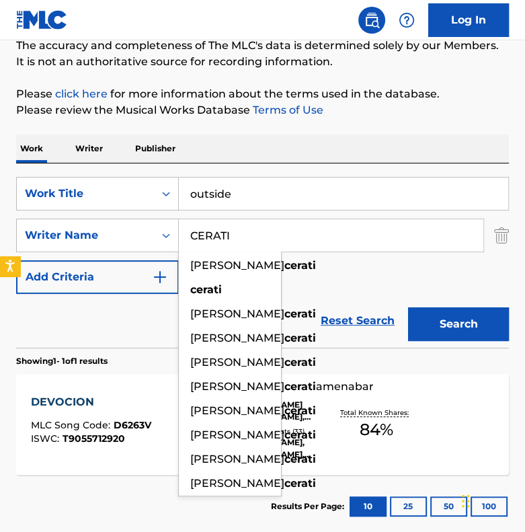
paste input "GOMRINGER"
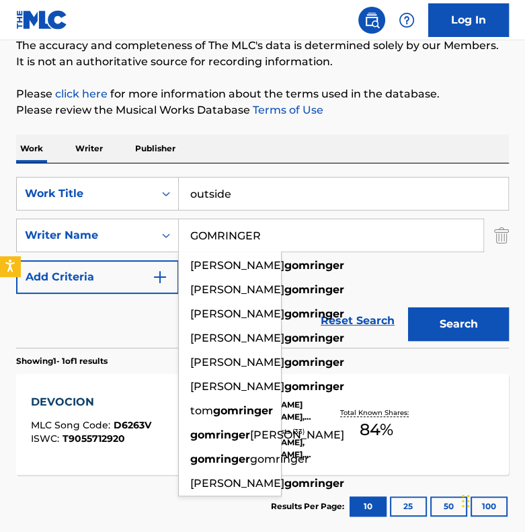
type input "GOMRINGER"
click at [445, 331] on button "Search" at bounding box center [458, 324] width 101 height 34
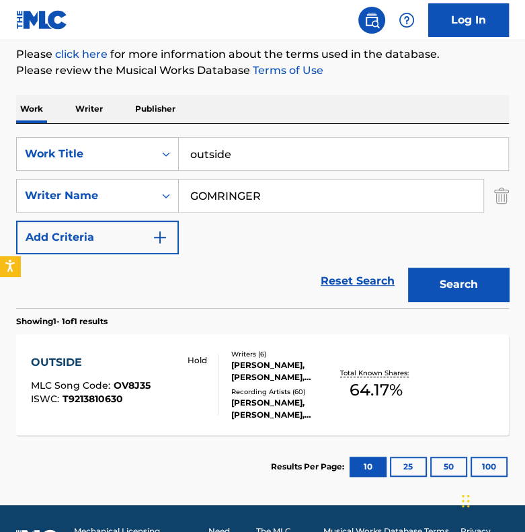
scroll to position [192, 0]
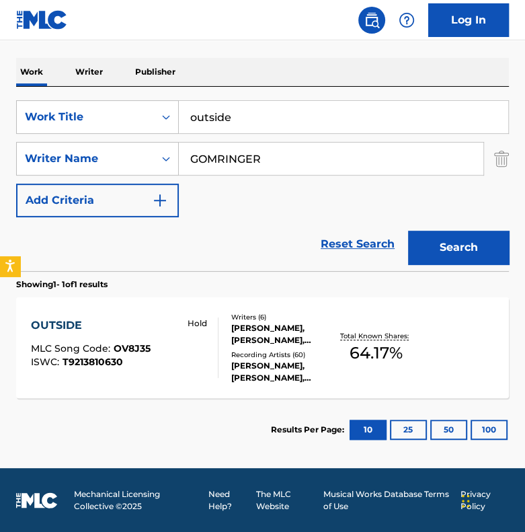
click at [53, 322] on div "OUTSIDE" at bounding box center [91, 325] width 120 height 16
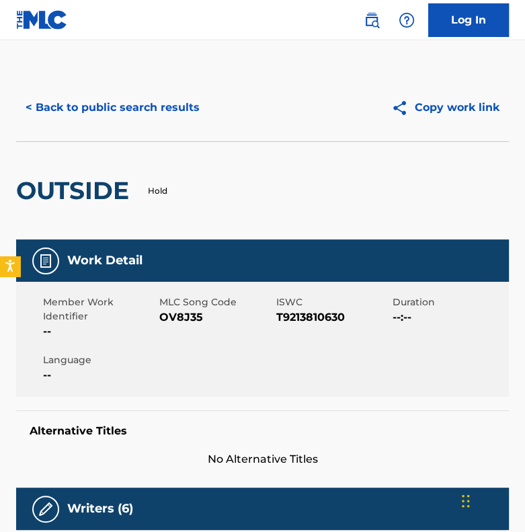
click at [125, 112] on button "< Back to public search results" at bounding box center [112, 108] width 193 height 34
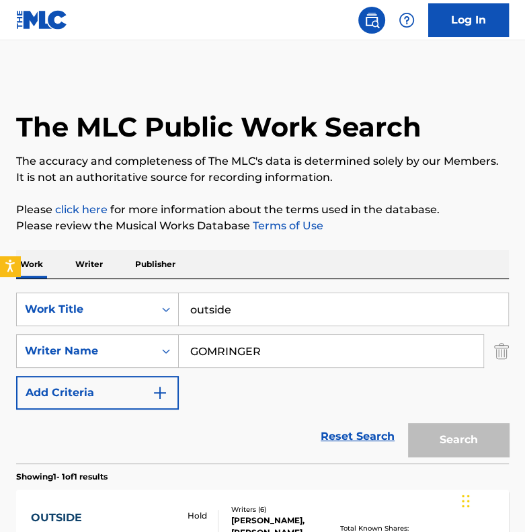
scroll to position [116, 0]
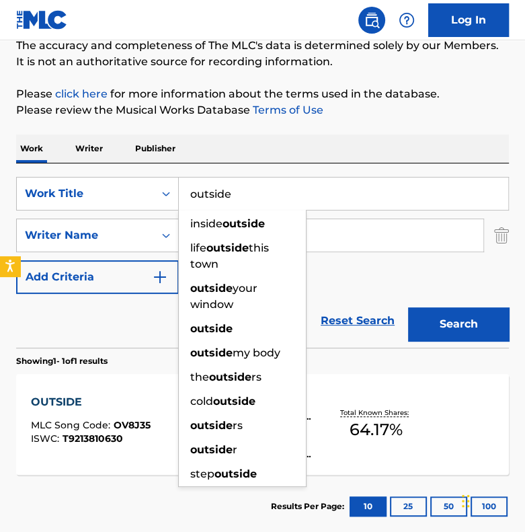
drag, startPoint x: 248, startPoint y: 190, endPoint x: 100, endPoint y: 175, distance: 148.7
click at [100, 175] on div "SearchWithCriteriaea2b74e1-c3e9-40fe-8f59-b844ff748abd Work Title outside insid…" at bounding box center [262, 255] width 493 height 184
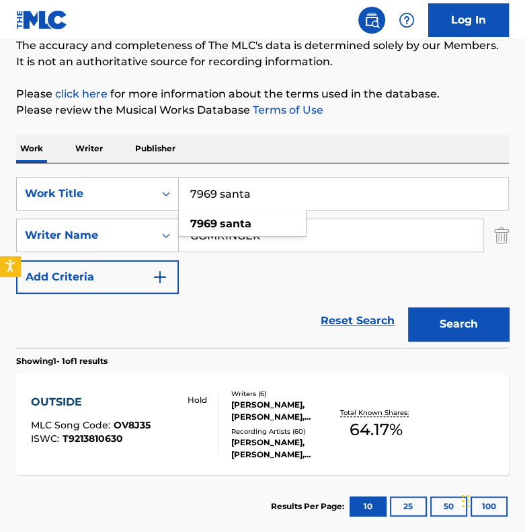
type input "7969 santa"
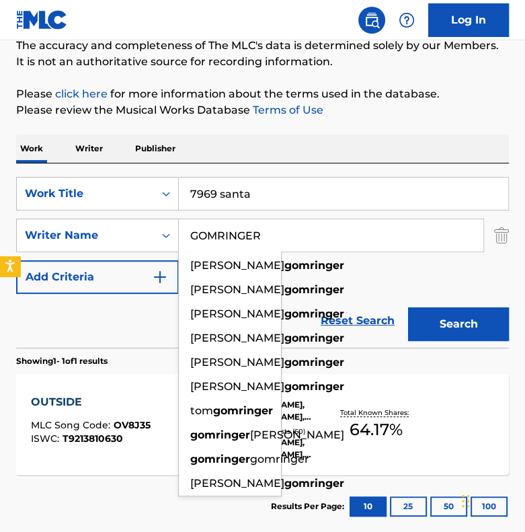
paste input "[PERSON_NAME]"
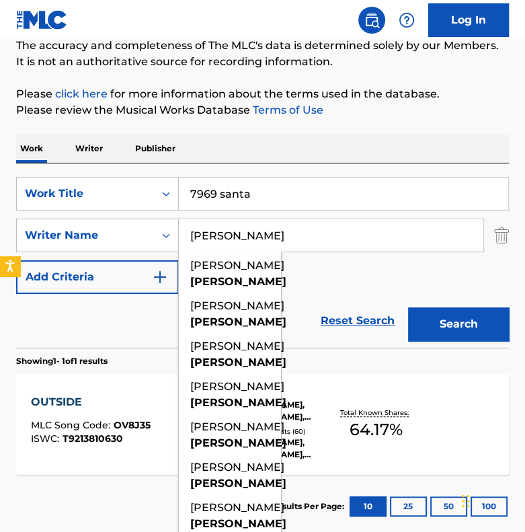
type input "[PERSON_NAME]"
click at [421, 319] on button "Search" at bounding box center [458, 324] width 101 height 34
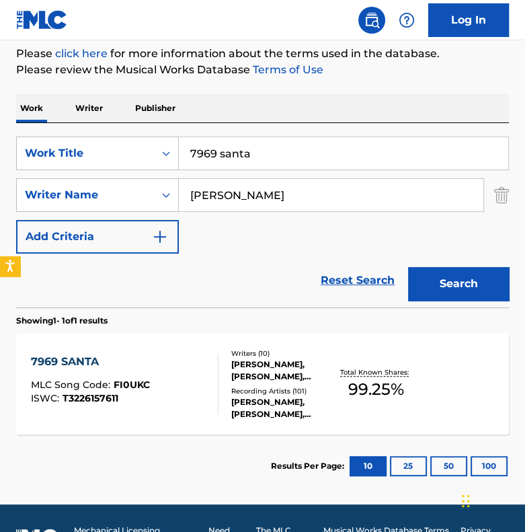
scroll to position [192, 0]
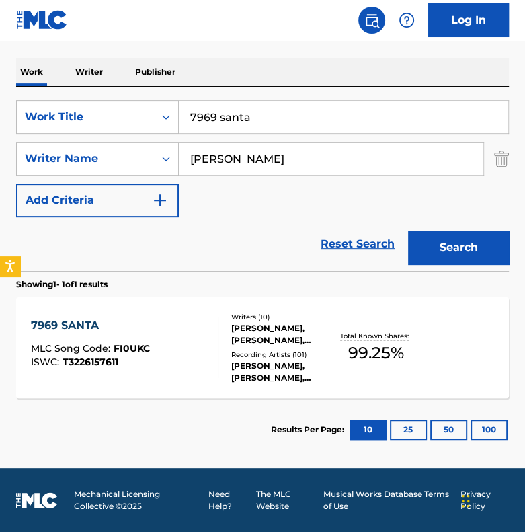
click at [75, 333] on div "7969 SANTA MLC Song Code : FI0UKC ISWC : T3226157611" at bounding box center [90, 347] width 119 height 60
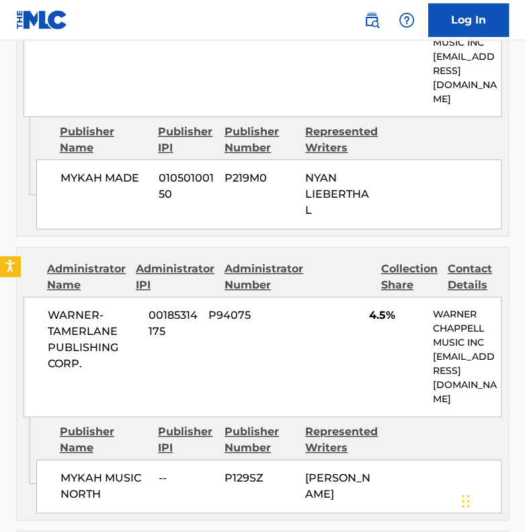
scroll to position [3323, 0]
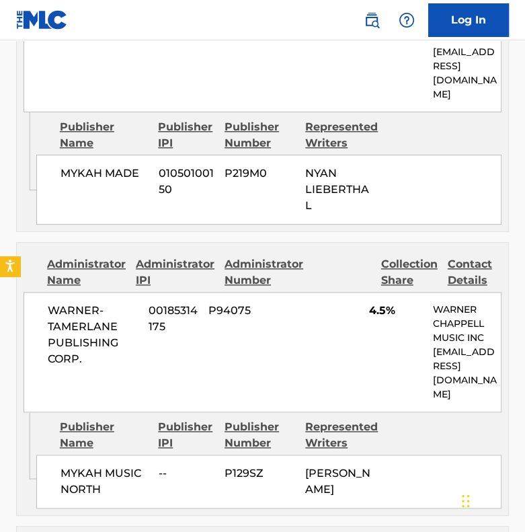
drag, startPoint x: 171, startPoint y: 367, endPoint x: 27, endPoint y: 335, distance: 147.4
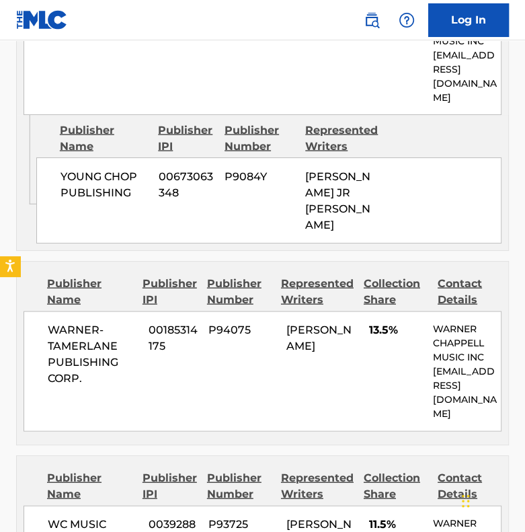
scroll to position [3793, 0]
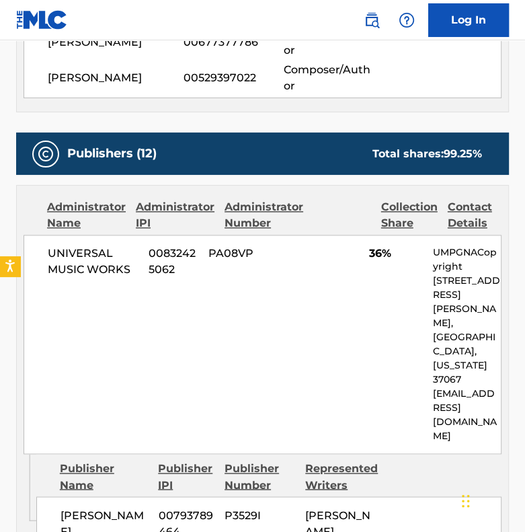
scroll to position [192, 0]
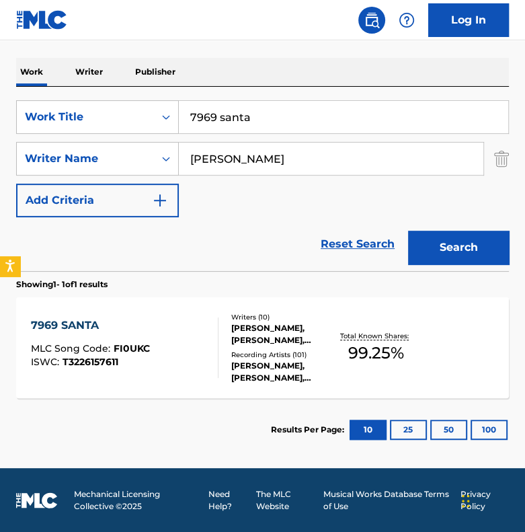
click at [373, 364] on span "99.25 %" at bounding box center [376, 353] width 56 height 24
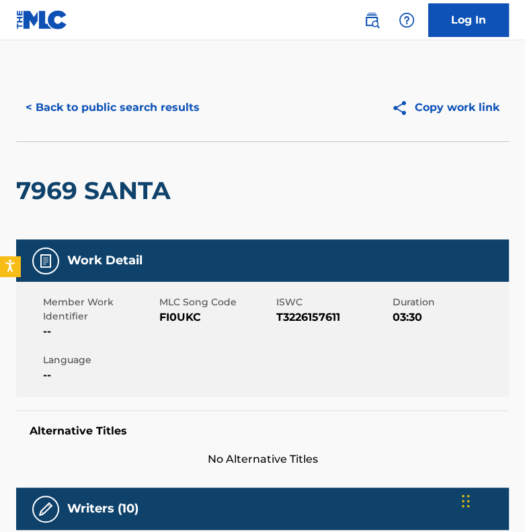
click at [113, 118] on button "< Back to public search results" at bounding box center [112, 108] width 193 height 34
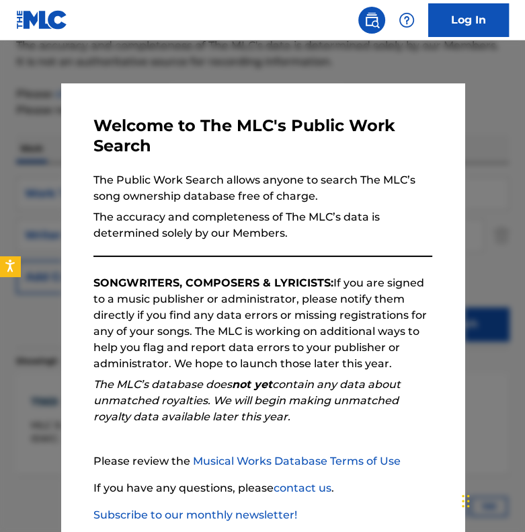
scroll to position [73, 0]
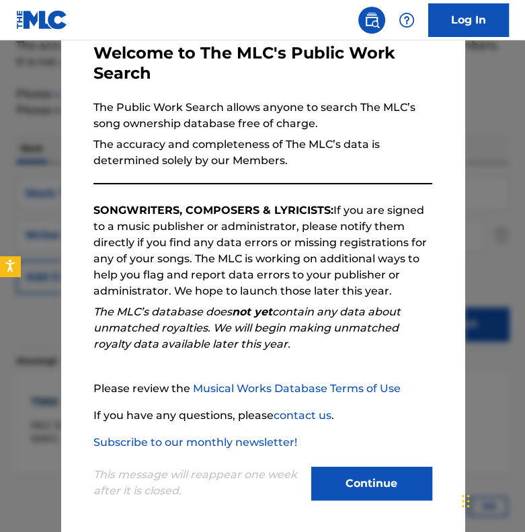
click at [404, 487] on button "Continue" at bounding box center [371, 483] width 121 height 34
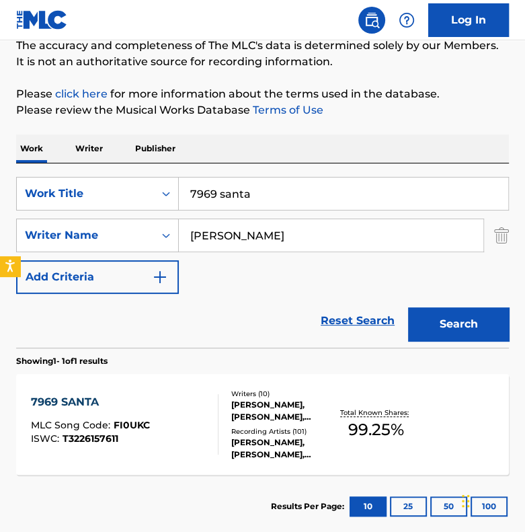
click at [256, 196] on input "7969 santa" at bounding box center [343, 193] width 329 height 32
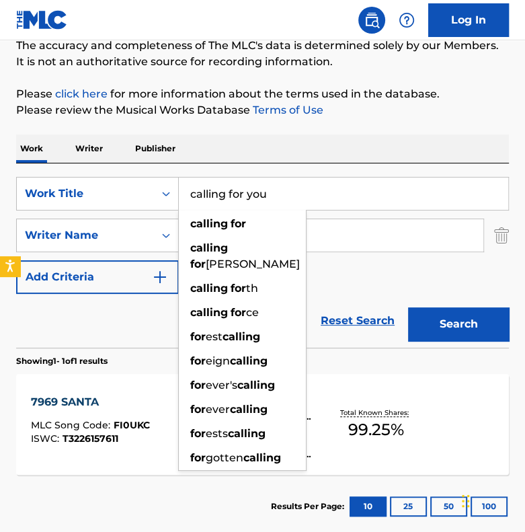
type input "calling for you"
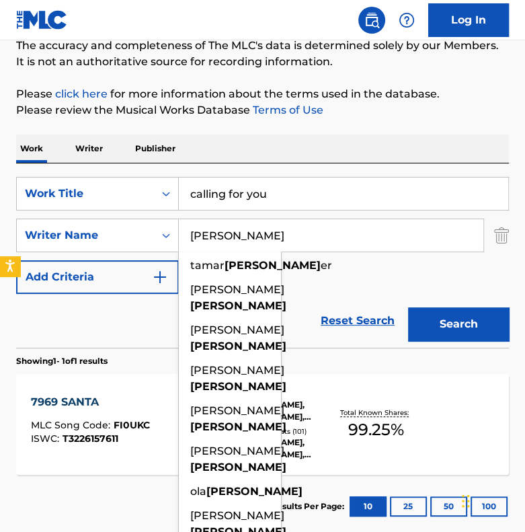
paste input "EBLANC"
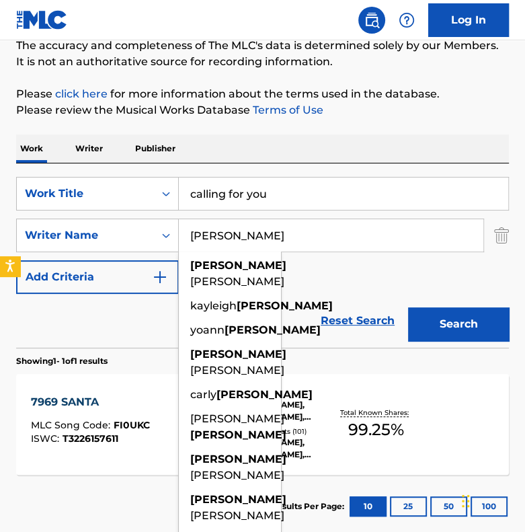
type input "[PERSON_NAME]"
click at [452, 319] on button "Search" at bounding box center [458, 324] width 101 height 34
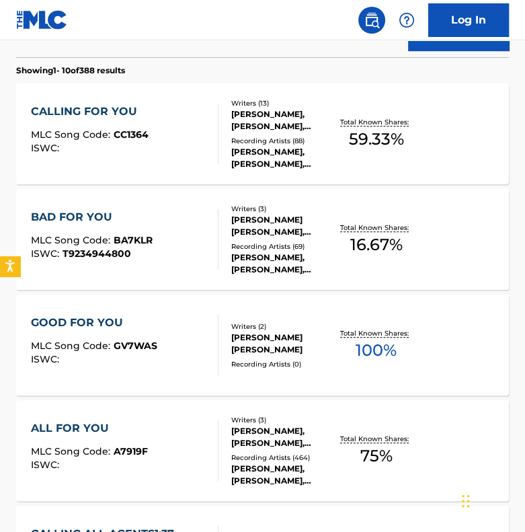
scroll to position [406, 0]
click at [97, 107] on div "CALLING FOR YOU" at bounding box center [90, 112] width 118 height 16
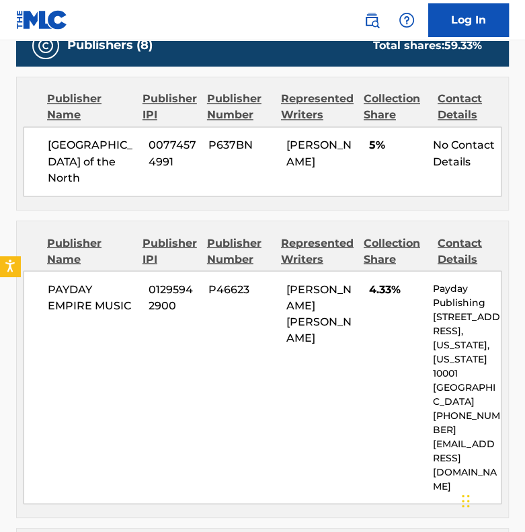
scroll to position [1134, 0]
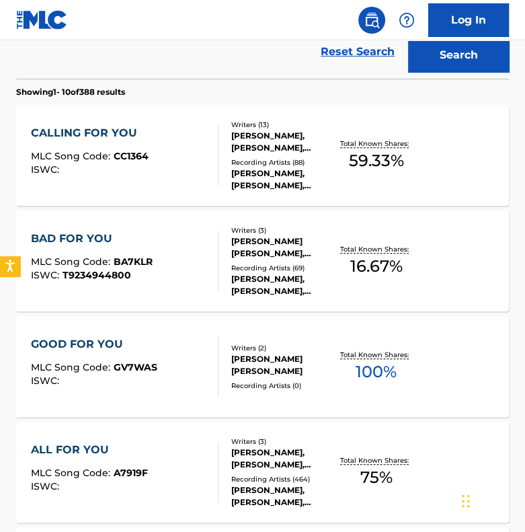
scroll to position [282, 0]
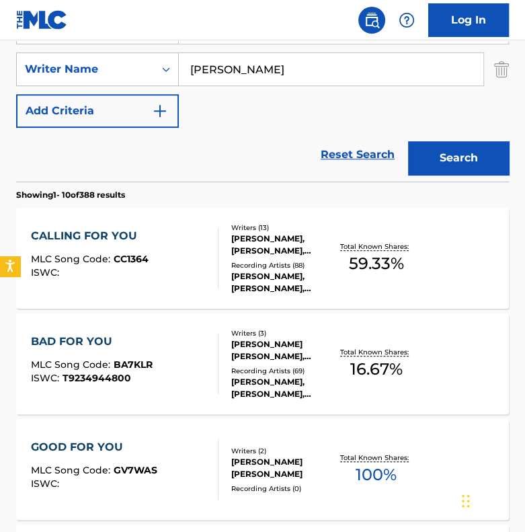
click at [95, 234] on div "CALLING FOR YOU" at bounding box center [90, 236] width 118 height 16
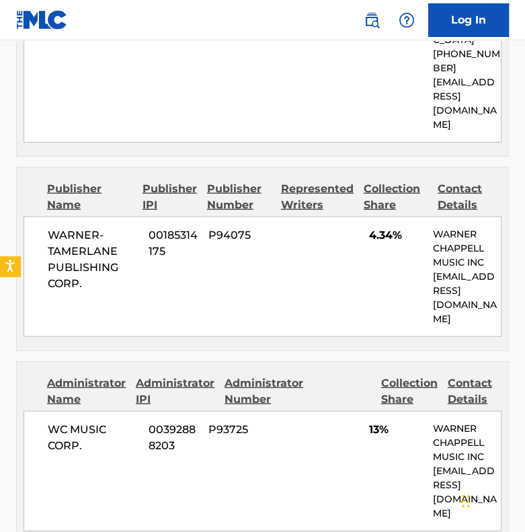
scroll to position [1479, 0]
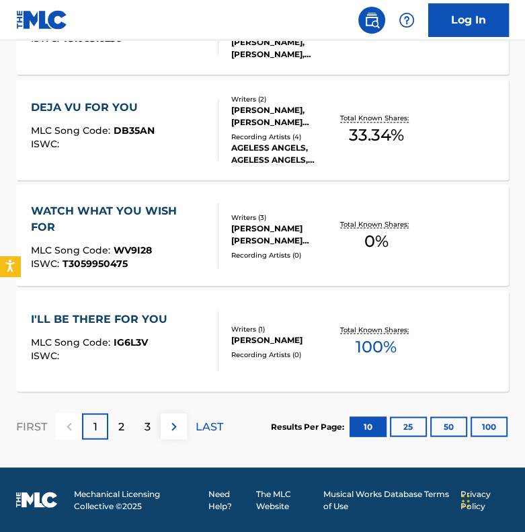
scroll to position [282, 0]
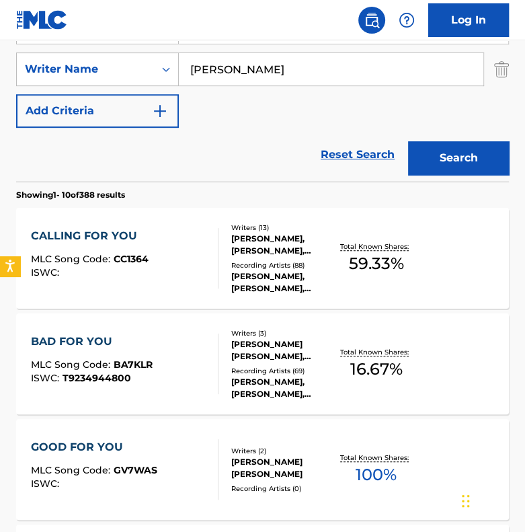
click at [99, 244] on div "CALLING FOR YOU MLC Song Code : CC1364 ISWC :" at bounding box center [90, 258] width 118 height 60
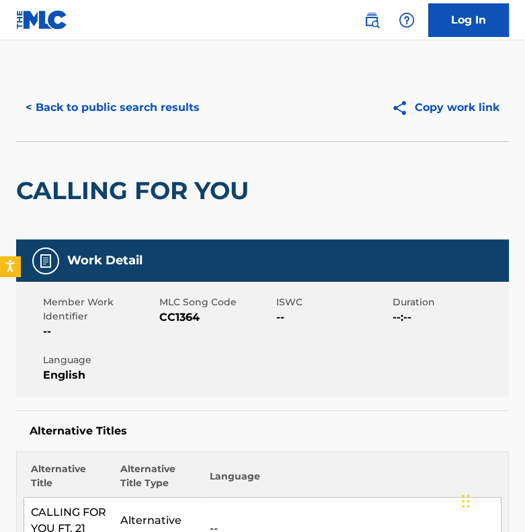
click at [88, 96] on button "< Back to public search results" at bounding box center [112, 108] width 193 height 34
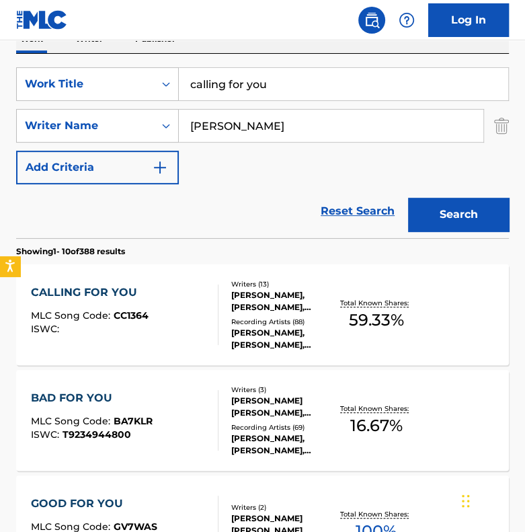
scroll to position [80, 0]
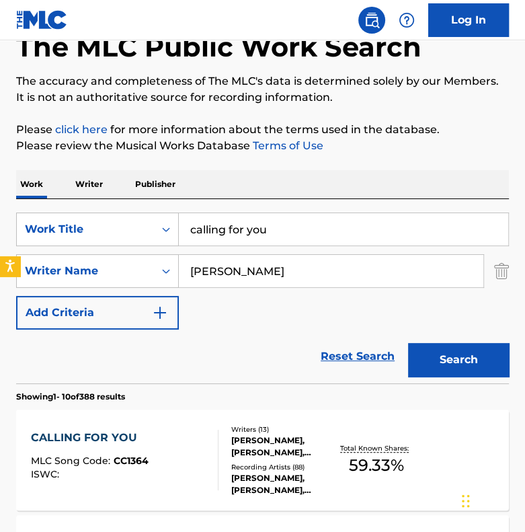
click at [237, 229] on input "calling for you" at bounding box center [343, 229] width 329 height 32
click at [236, 229] on input "calling for you" at bounding box center [343, 229] width 329 height 32
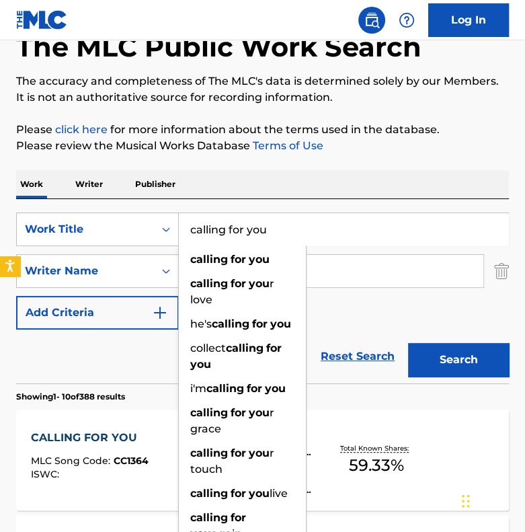
drag, startPoint x: 294, startPoint y: 221, endPoint x: 229, endPoint y: 236, distance: 67.5
click at [229, 236] on input "calling for you" at bounding box center [343, 229] width 329 height 32
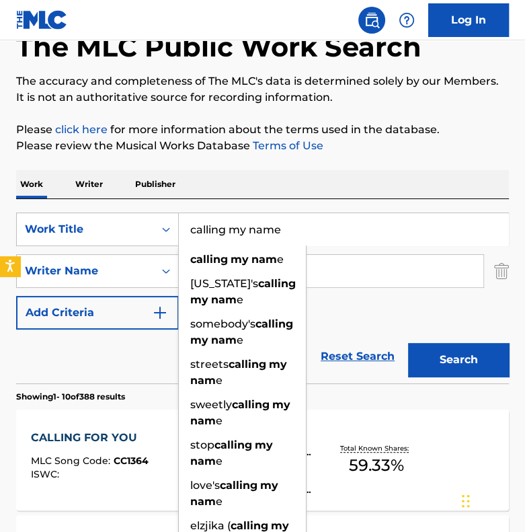
type input "calling my name"
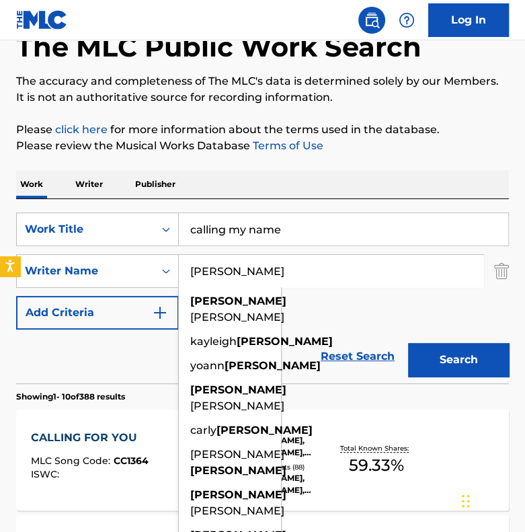
paste input "[PERSON_NAME]"
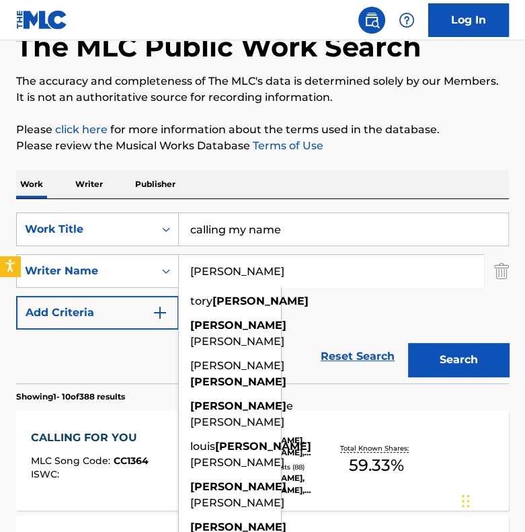
type input "[PERSON_NAME]"
click at [454, 356] on button "Search" at bounding box center [458, 360] width 101 height 34
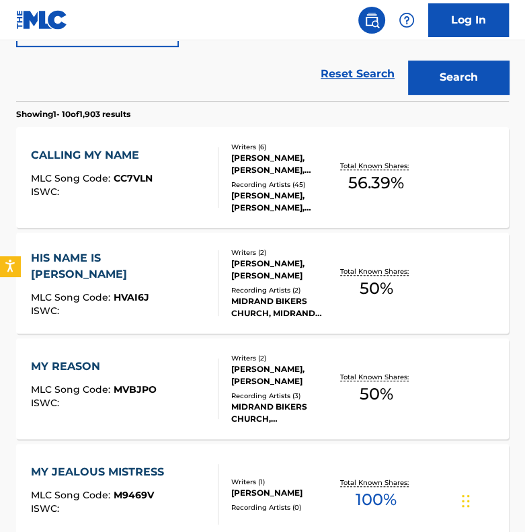
scroll to position [282, 0]
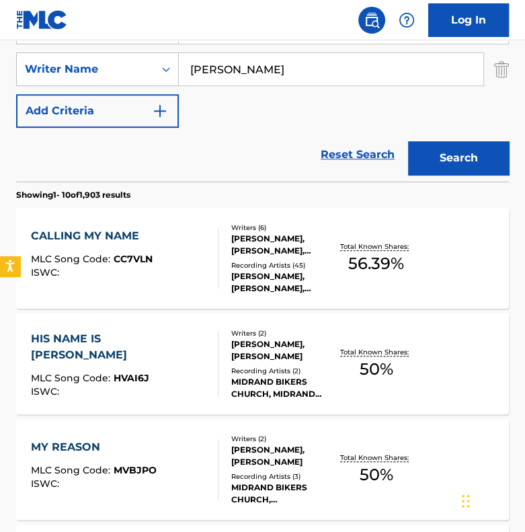
click at [87, 238] on div "CALLING MY NAME" at bounding box center [92, 236] width 122 height 16
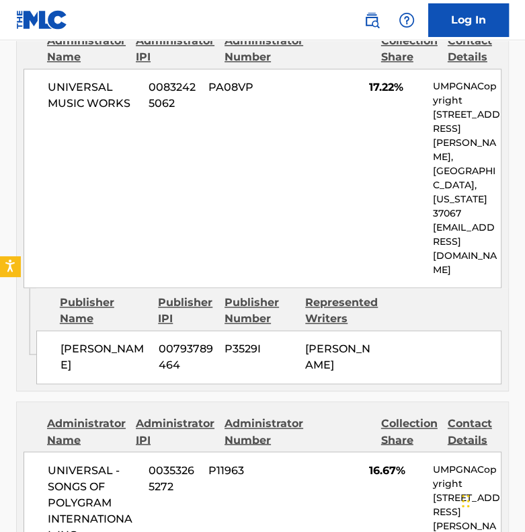
scroll to position [807, 0]
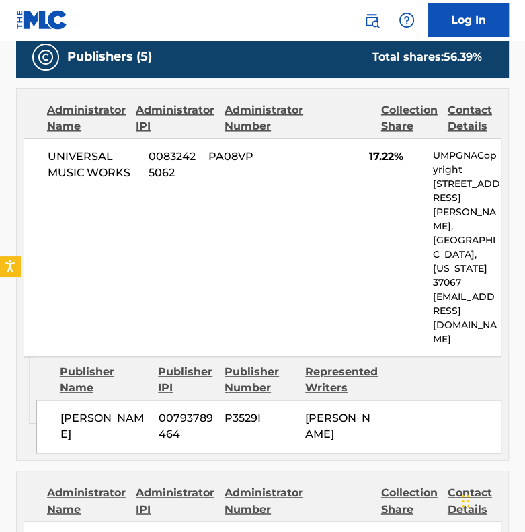
click at [384, 153] on div "UNIVERSAL MUSIC WORKS 00832425062 PA08VP 17.22% UMPGNACopyright [STREET_ADDRESS…" at bounding box center [263, 247] width 478 height 219
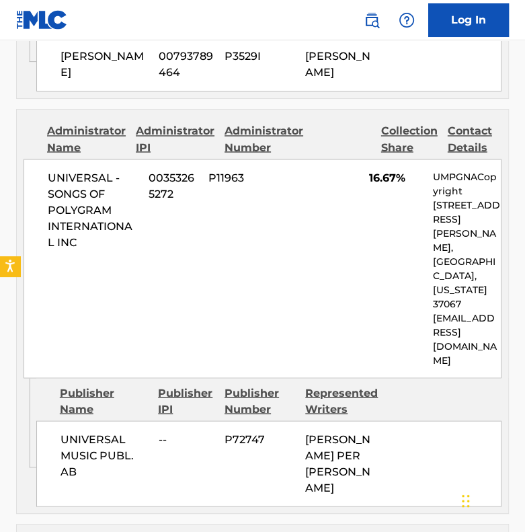
scroll to position [1075, 0]
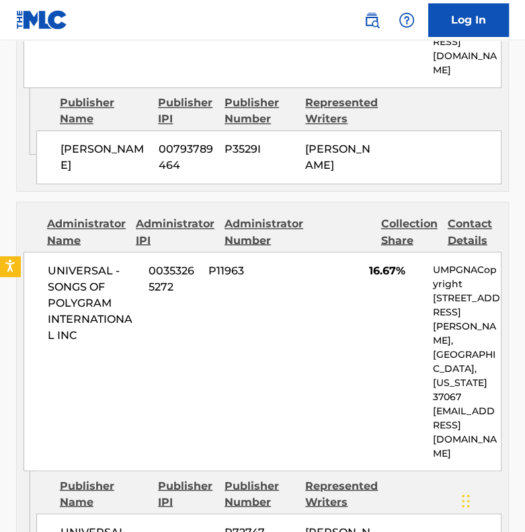
click at [233, 251] on div "UNIVERSAL - SONGS OF POLYGRAM INTERNATIONAL INC 00353265272 P11963 16.67% UMPGN…" at bounding box center [263, 360] width 478 height 219
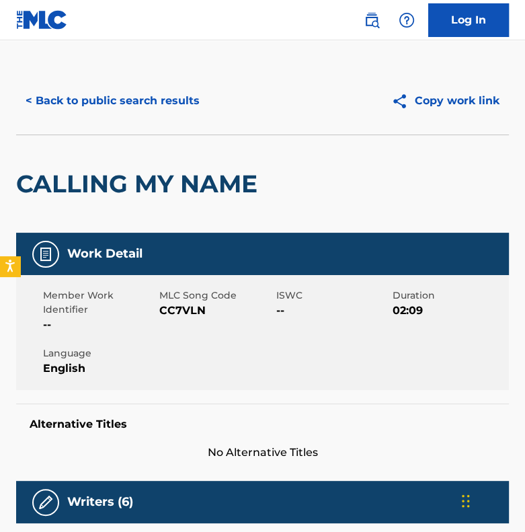
scroll to position [0, 0]
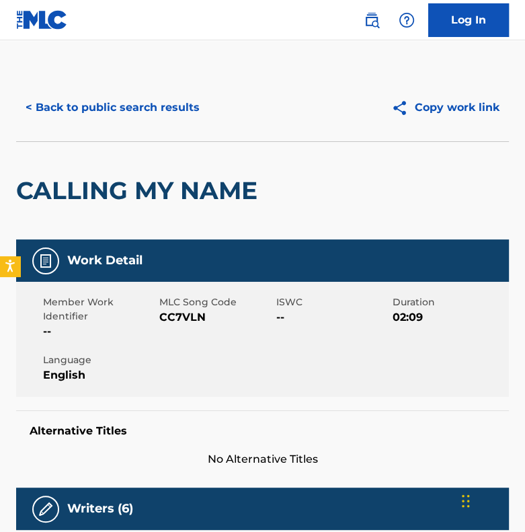
click at [116, 115] on button "< Back to public search results" at bounding box center [112, 108] width 193 height 34
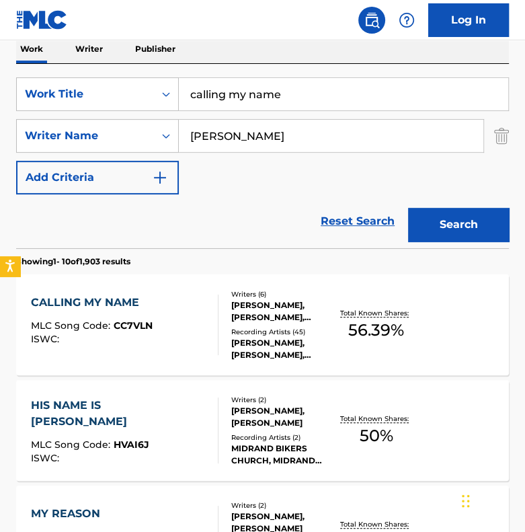
scroll to position [214, 0]
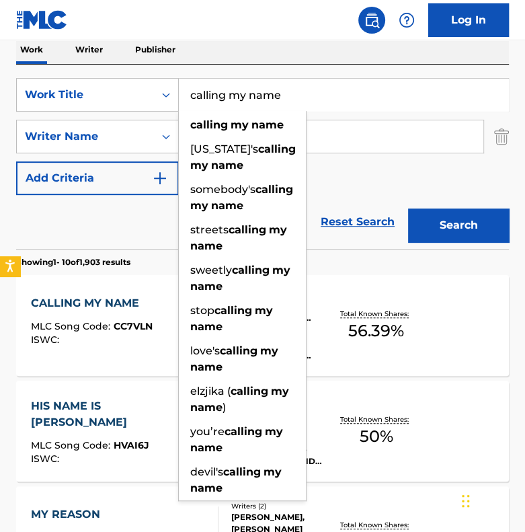
drag, startPoint x: 280, startPoint y: 99, endPoint x: 191, endPoint y: 106, distance: 89.7
click at [191, 106] on input "calling my name" at bounding box center [343, 95] width 329 height 32
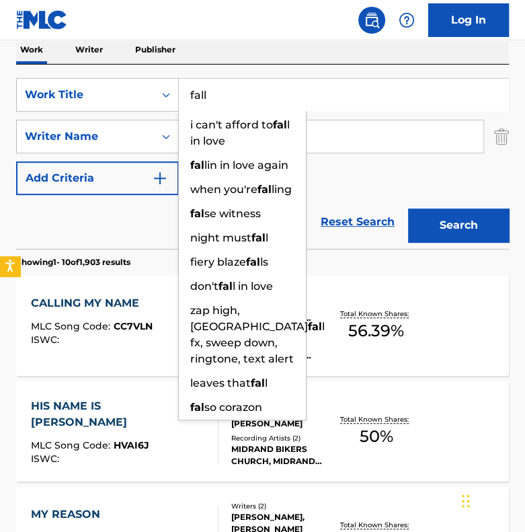
type input "fall"
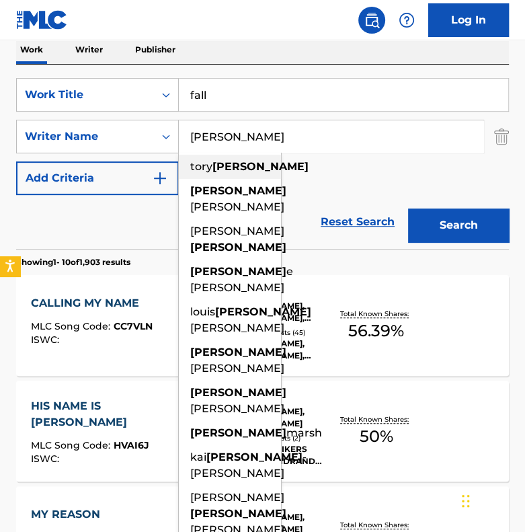
paste input "BOCLE"
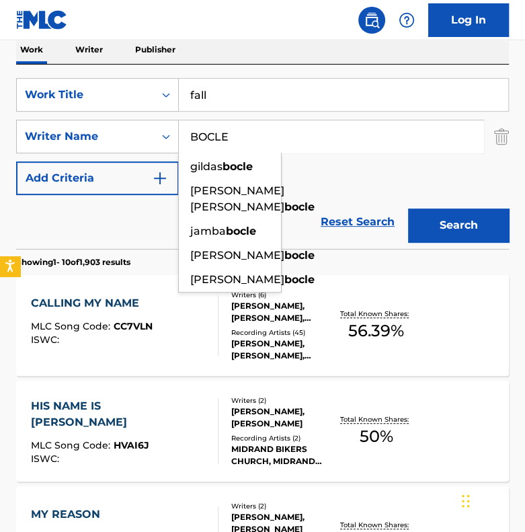
type input "BOCLE"
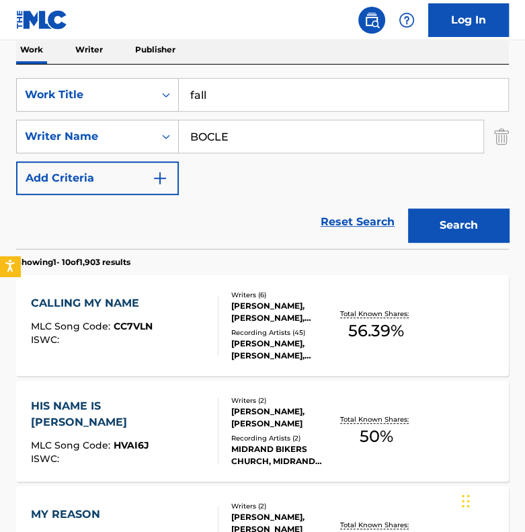
click at [452, 216] on button "Search" at bounding box center [458, 225] width 101 height 34
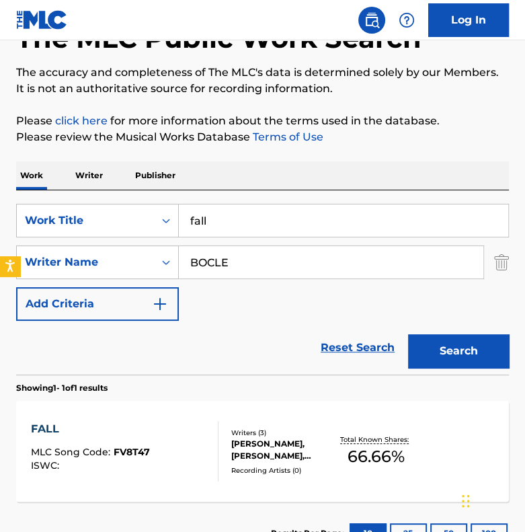
scroll to position [192, 0]
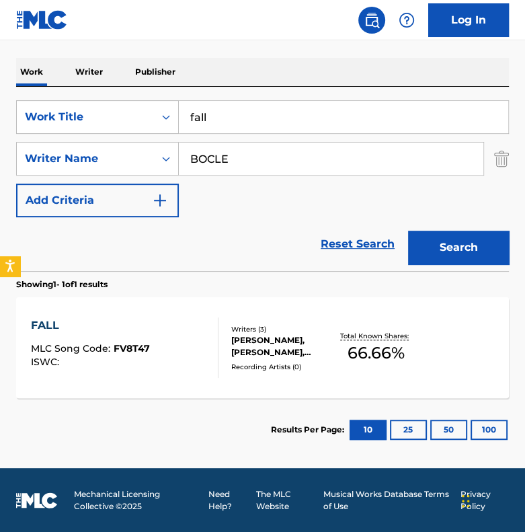
click at [104, 349] on span "MLC Song Code :" at bounding box center [72, 348] width 83 height 12
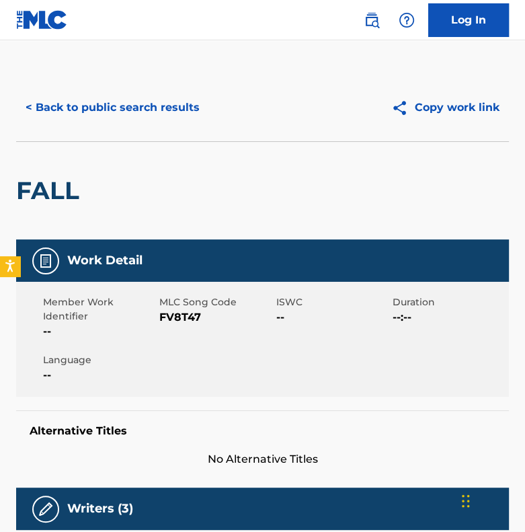
click at [93, 110] on button "< Back to public search results" at bounding box center [112, 108] width 193 height 34
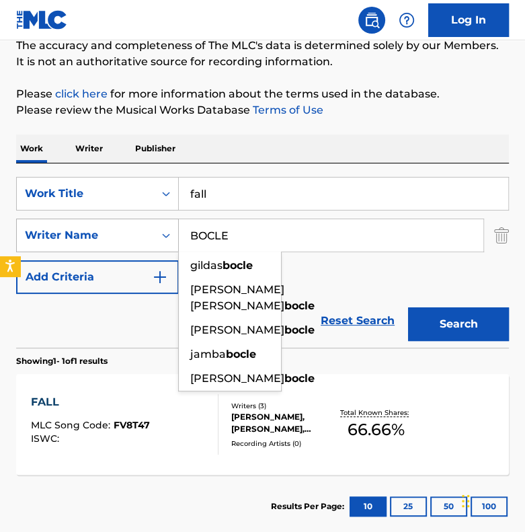
drag, startPoint x: 288, startPoint y: 231, endPoint x: 171, endPoint y: 233, distance: 117.0
click at [171, 233] on div "SearchWithCriteria811a0bd4-60da-4b55-94c7-d078eee88575 Writer Name [PERSON_NAME…" at bounding box center [262, 235] width 493 height 34
paste input "[PERSON_NAME]"
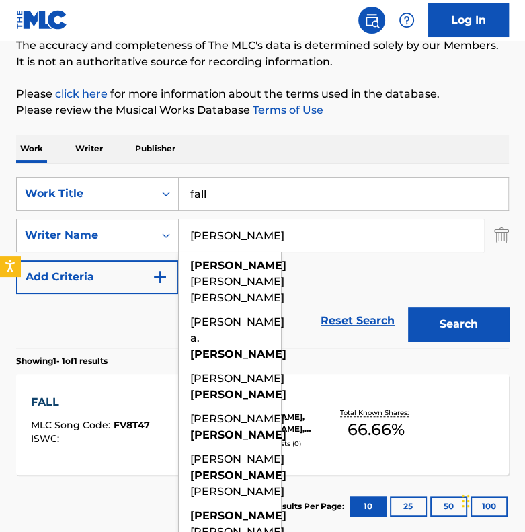
type input "[PERSON_NAME]"
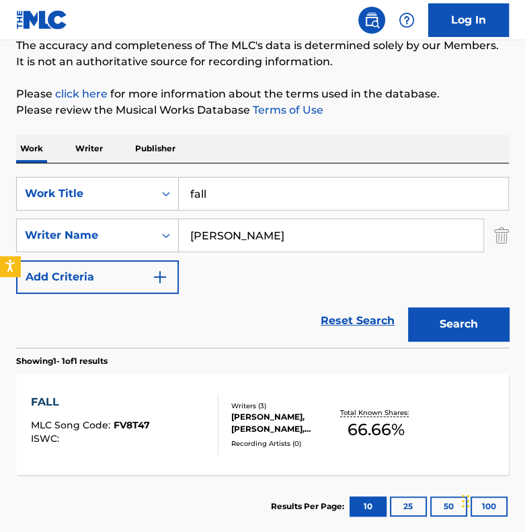
click at [255, 188] on input "fall" at bounding box center [343, 193] width 329 height 32
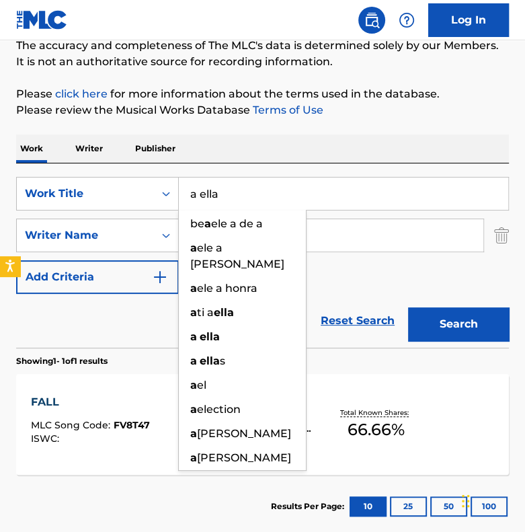
type input "a ella"
click at [408, 307] on button "Search" at bounding box center [458, 324] width 101 height 34
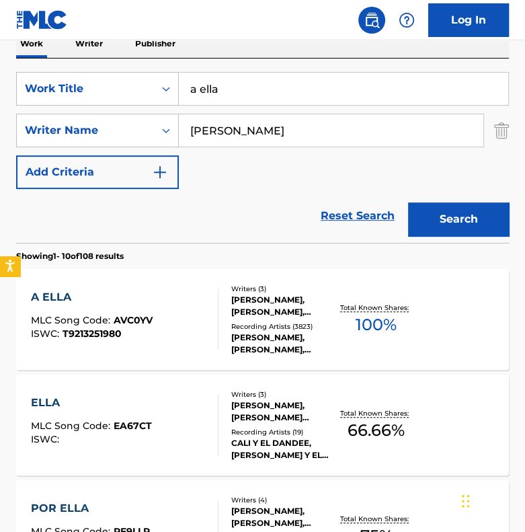
scroll to position [317, 0]
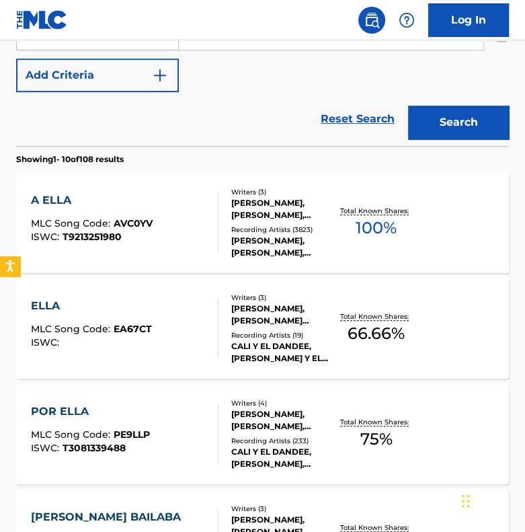
click at [153, 231] on div "A [PERSON_NAME] MLC Song Code : AVC0YV ISWC : T9213251980" at bounding box center [125, 222] width 188 height 60
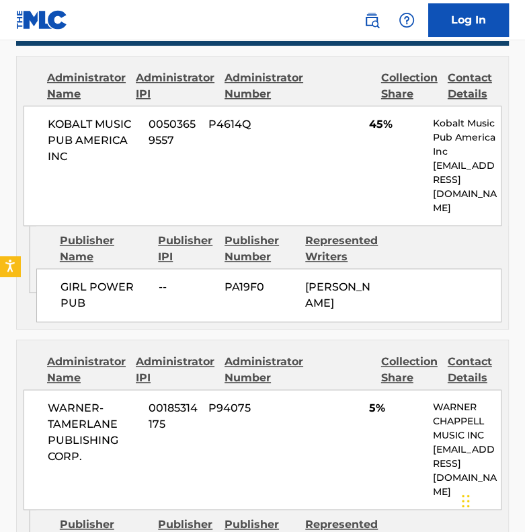
scroll to position [739, 0]
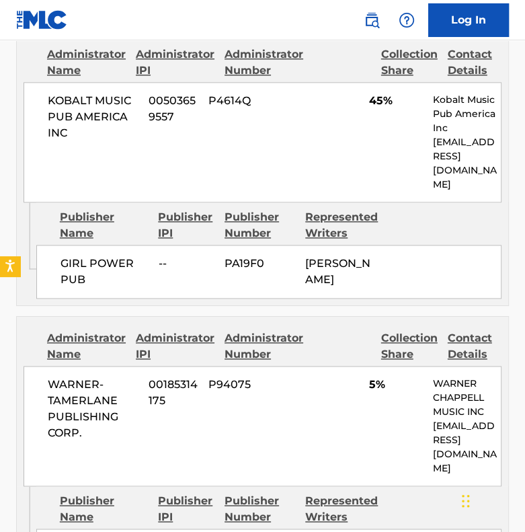
drag, startPoint x: 304, startPoint y: 241, endPoint x: 369, endPoint y: 259, distance: 66.8
click at [373, 290] on div "Administrator Name Administrator IPI Administrator Number Collection Share Cont…" at bounding box center [262, 169] width 493 height 274
copy span "[PERSON_NAME]"
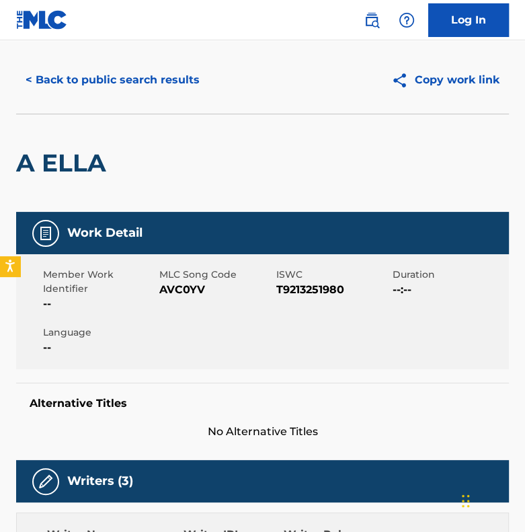
scroll to position [0, 0]
